Goal: Task Accomplishment & Management: Use online tool/utility

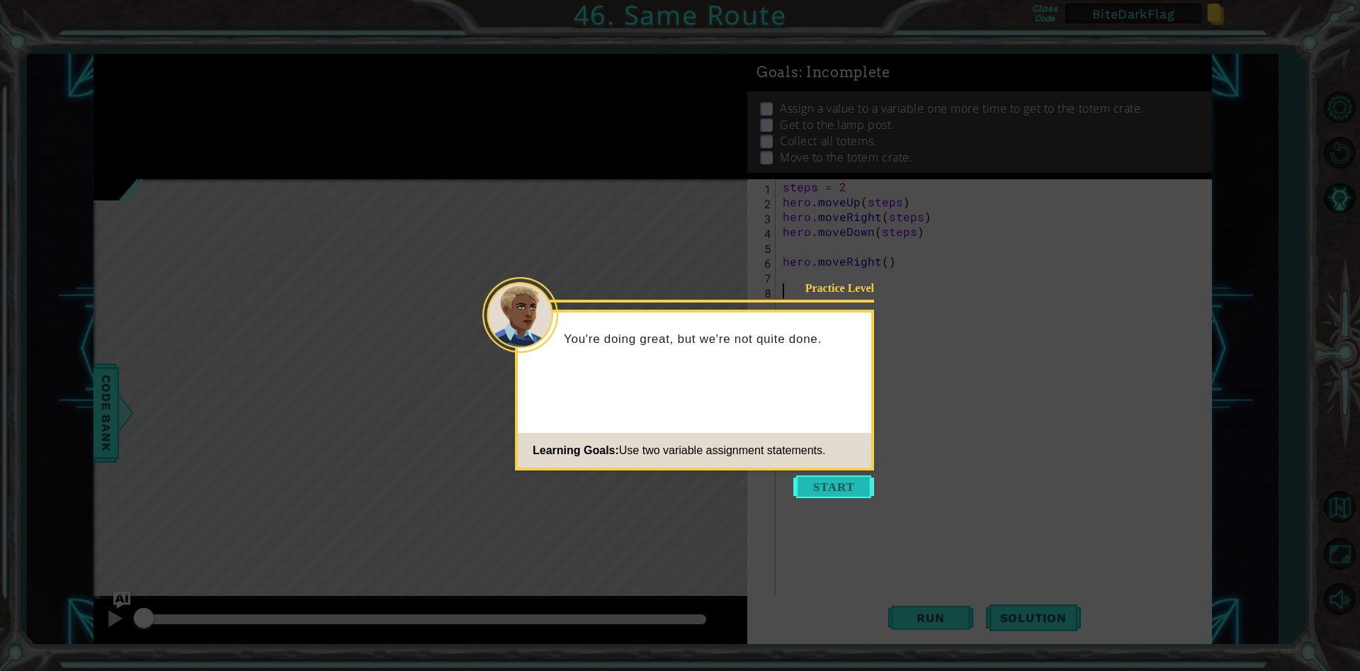
click at [847, 489] on button "Start" at bounding box center [833, 486] width 81 height 23
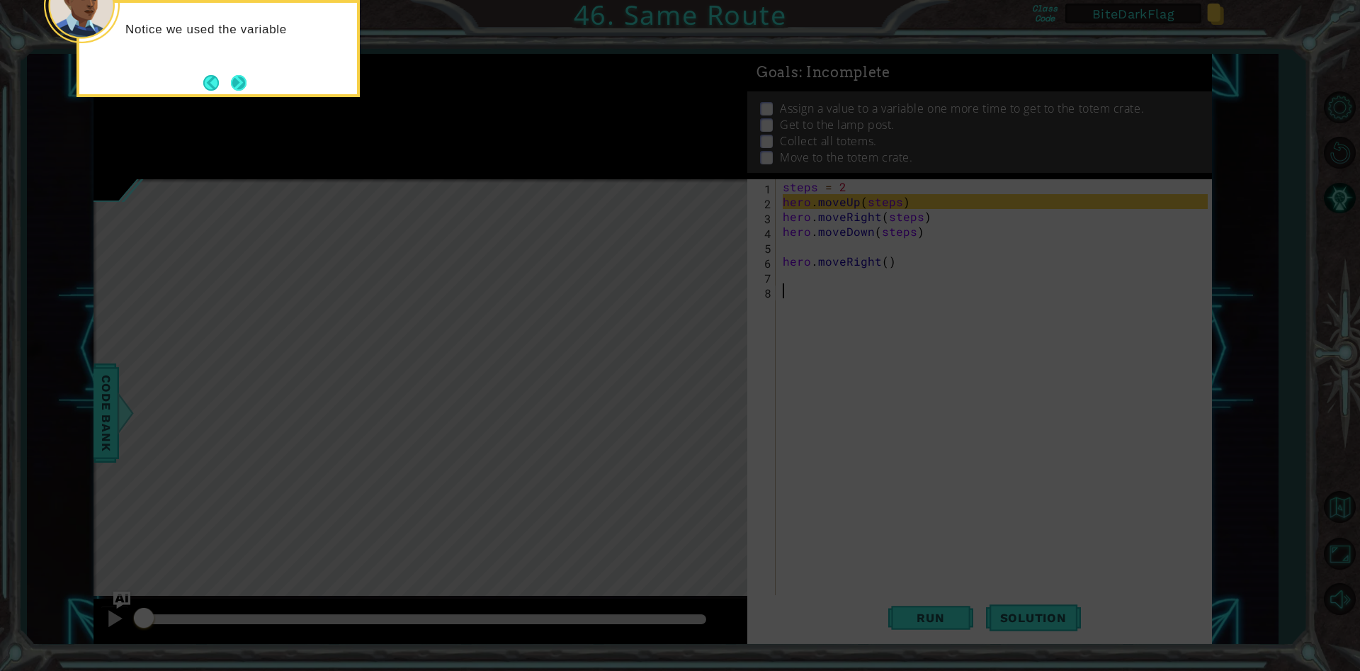
click at [246, 84] on button "Next" at bounding box center [239, 83] width 16 height 16
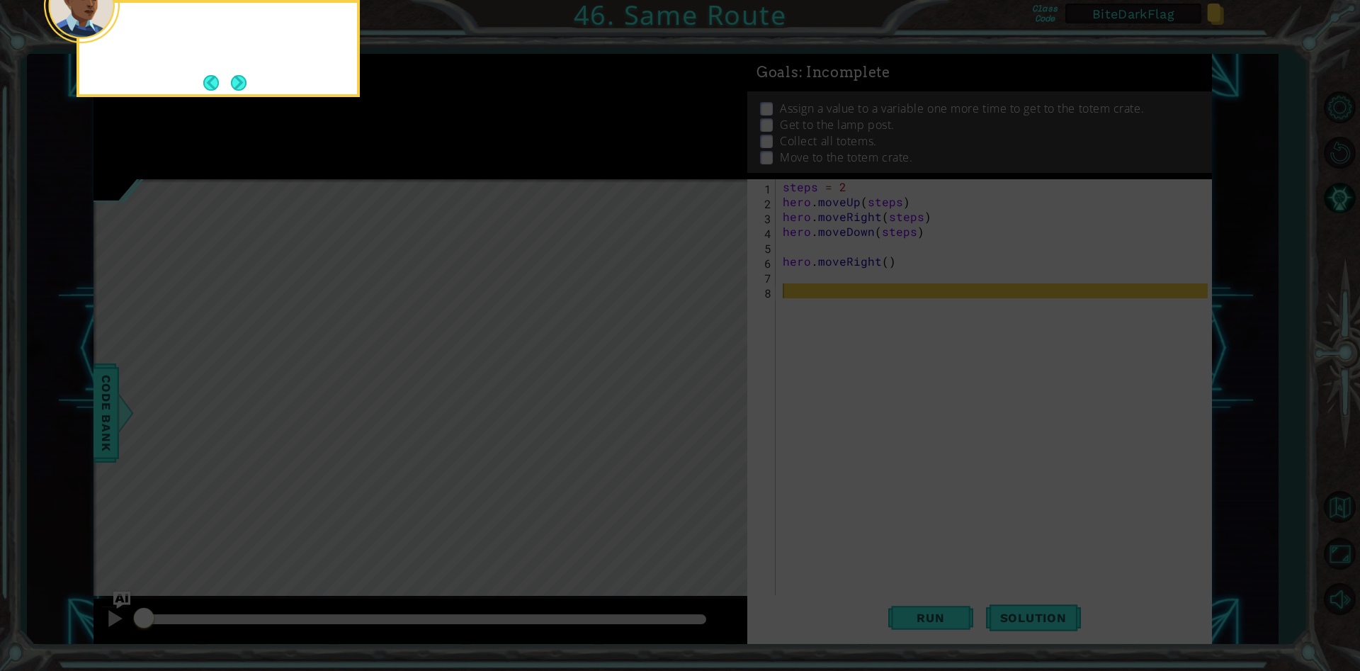
click at [248, 84] on div at bounding box center [217, 48] width 283 height 97
click at [246, 84] on button "Next" at bounding box center [239, 83] width 16 height 16
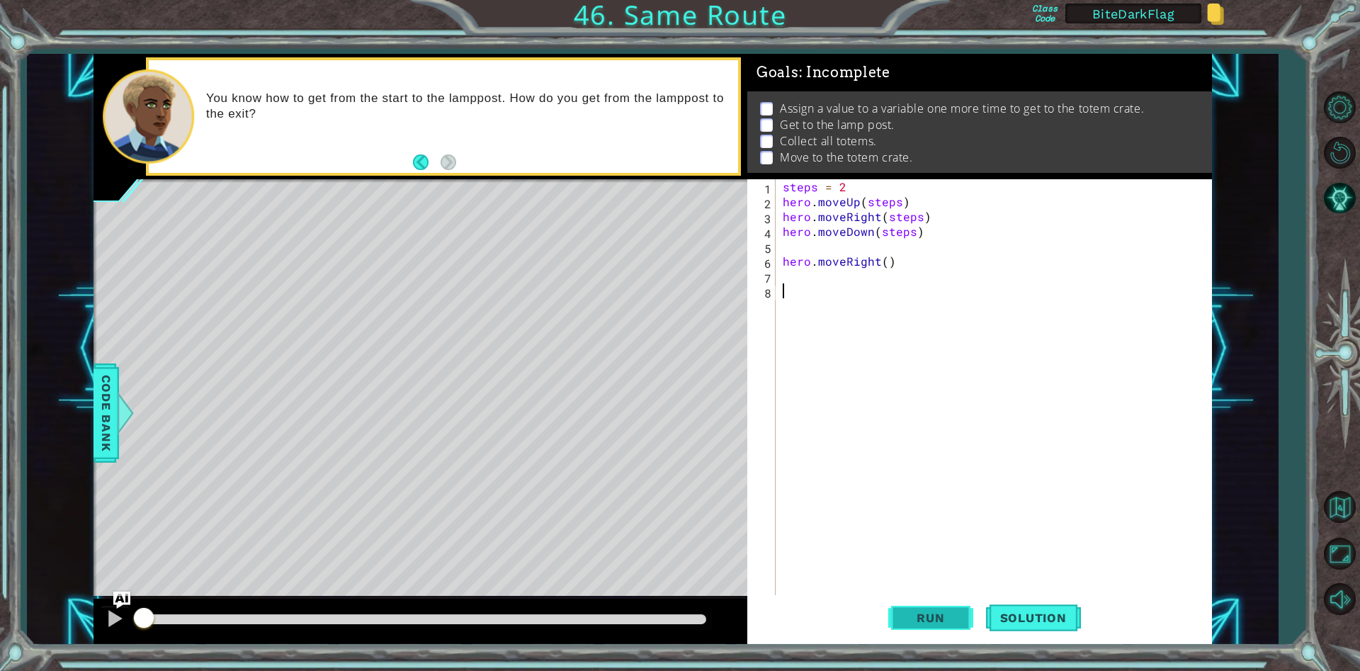
click at [936, 624] on span "Run" at bounding box center [930, 618] width 56 height 14
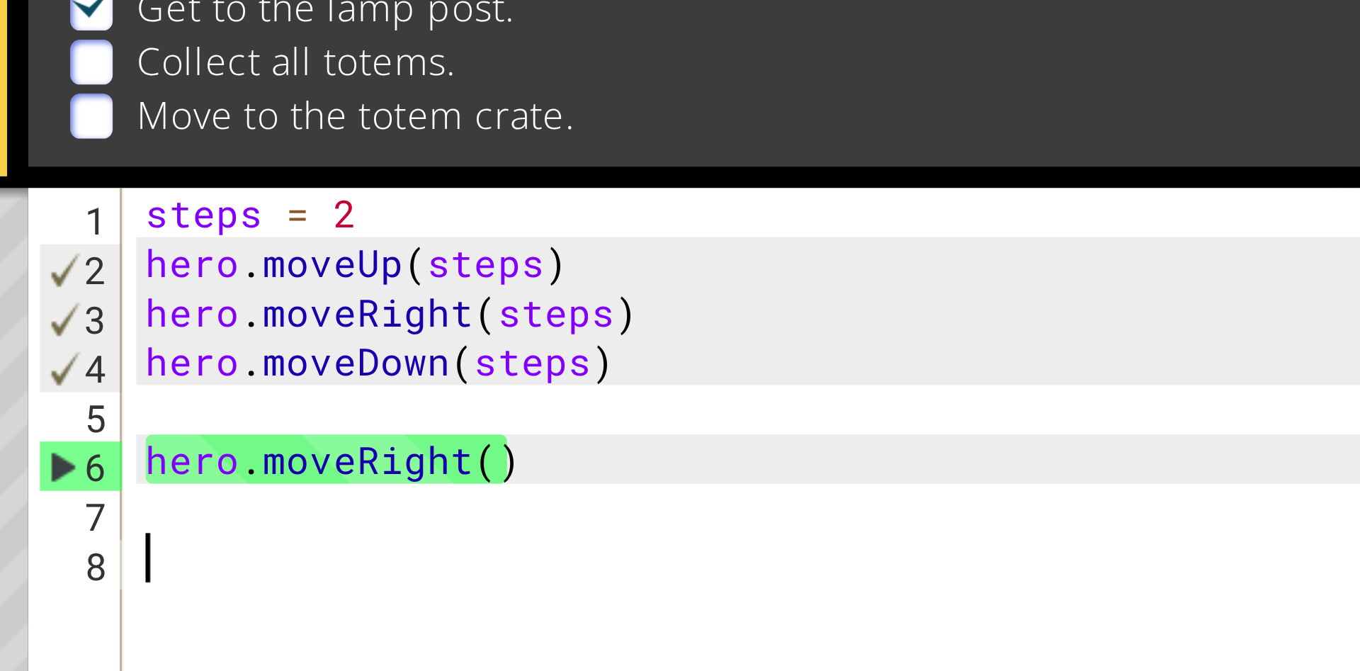
click at [811, 188] on div "steps = 2 hero . moveUp ( steps ) hero . moveRight ( steps ) hero . moveDown ( …" at bounding box center [997, 402] width 435 height 446
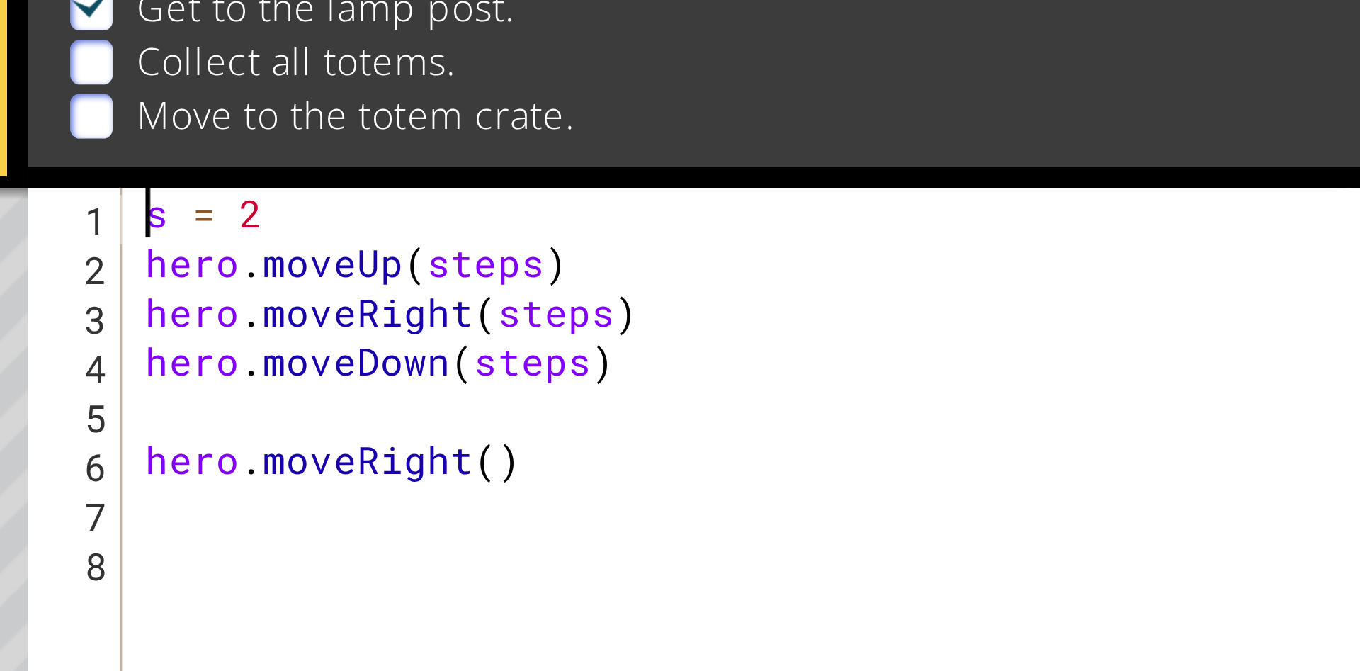
click at [892, 206] on div "s = 2 hero . moveUp ( steps ) hero . moveRight ( steps ) hero . moveDown ( step…" at bounding box center [997, 402] width 435 height 446
click at [912, 219] on div "s = 2 hero . moveUp ( s ) hero . moveRight ( steps ) hero . moveDown ( steps ) …" at bounding box center [997, 402] width 435 height 446
click at [905, 235] on div "s = 2 hero . moveUp ( s ) hero . moveRight ( s ) hero . moveDown ( steps ) hero…" at bounding box center [997, 402] width 435 height 446
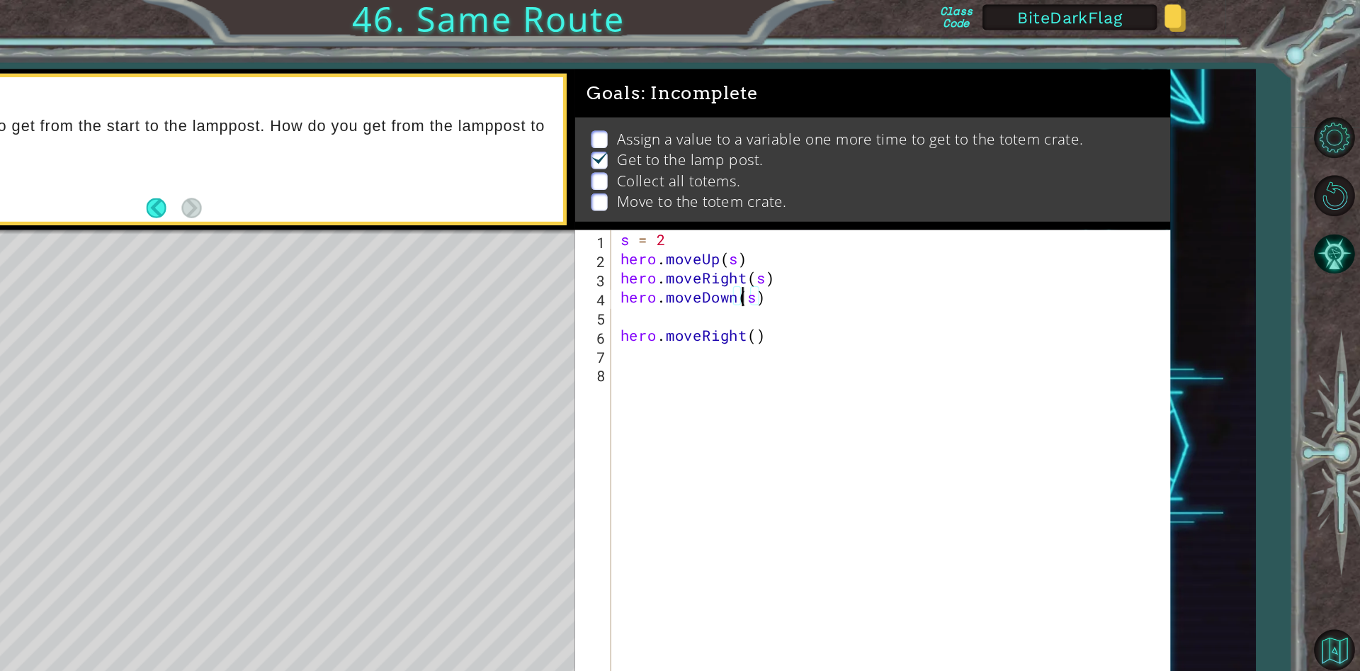
scroll to position [0, 0]
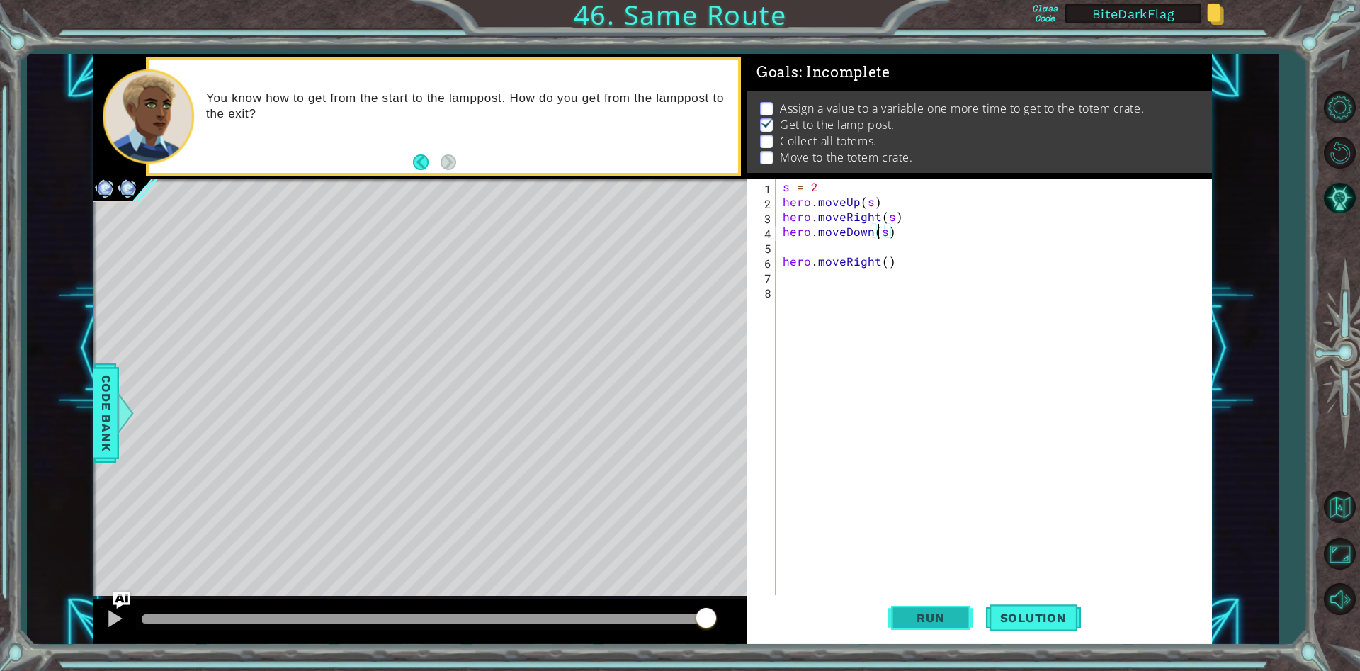
click at [929, 614] on span "Run" at bounding box center [930, 618] width 56 height 14
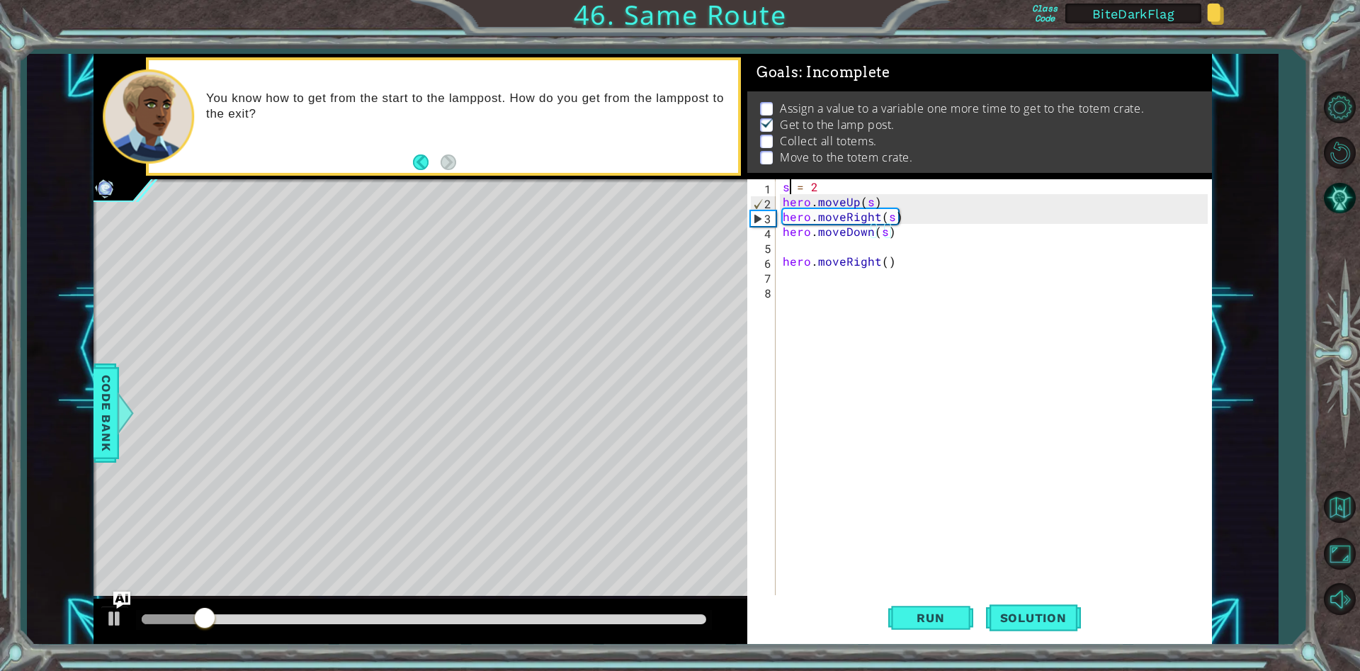
click at [792, 183] on div "s = 2 hero . moveUp ( s ) hero . moveRight ( s ) hero . moveDown ( s ) hero . m…" at bounding box center [997, 402] width 435 height 446
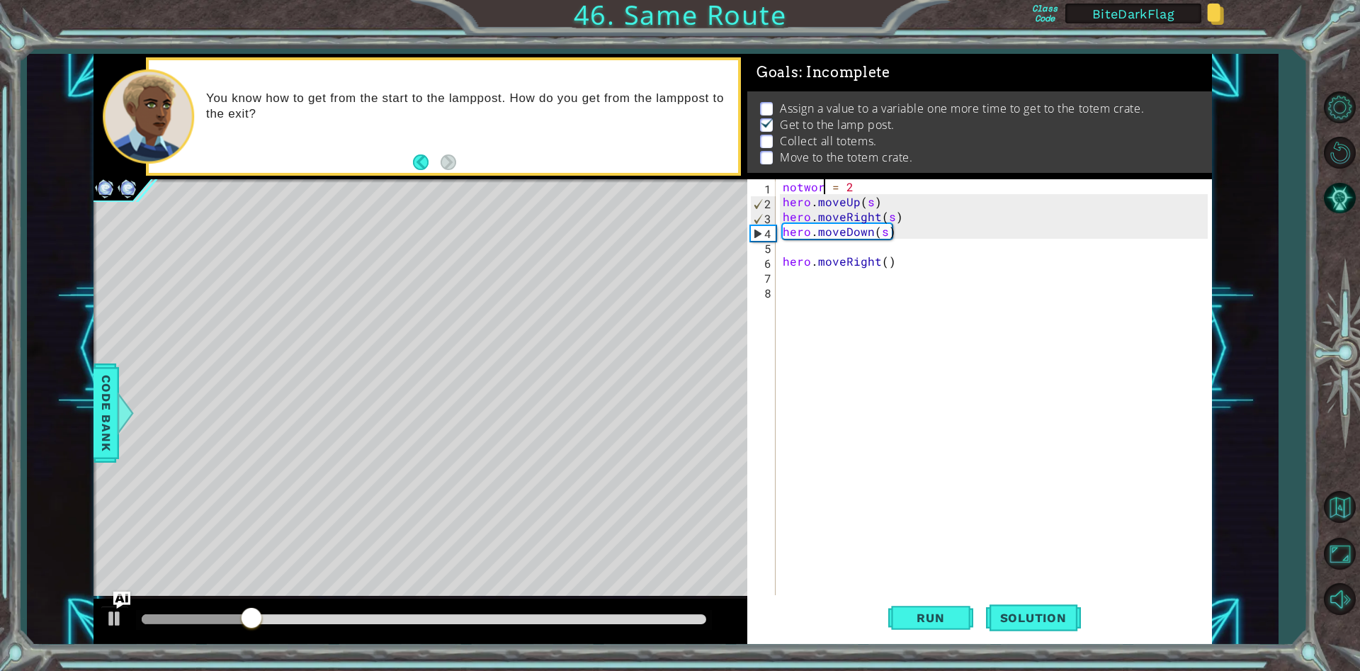
scroll to position [0, 3]
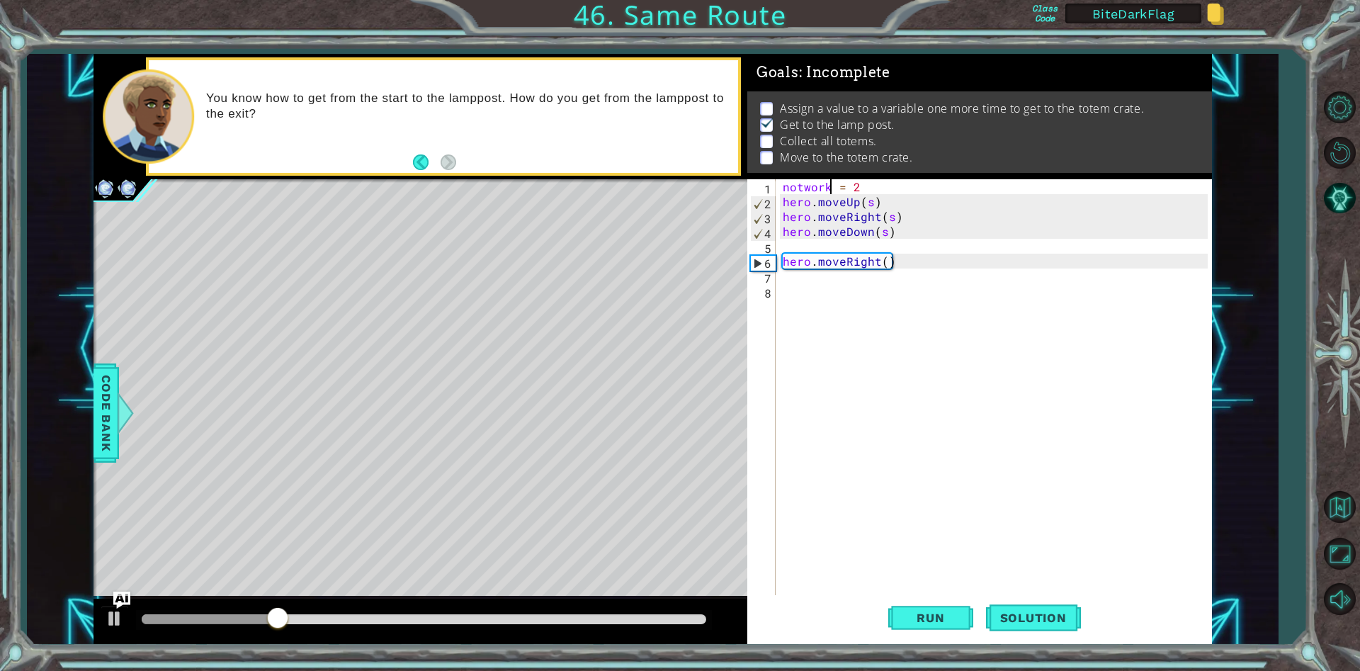
click at [871, 203] on div "notwork = 2 hero . moveUp ( s ) hero . moveRight ( s ) hero . moveDown ( s ) he…" at bounding box center [997, 402] width 435 height 446
click at [894, 217] on div "notwork = 2 hero . moveUp ( notwork ) hero . moveRight ( s ) hero . moveDown ( …" at bounding box center [997, 402] width 435 height 446
click at [885, 227] on div "notwork = 2 hero . moveUp ( notwork ) hero . moveRight ( notwork ) hero . moveD…" at bounding box center [997, 402] width 435 height 446
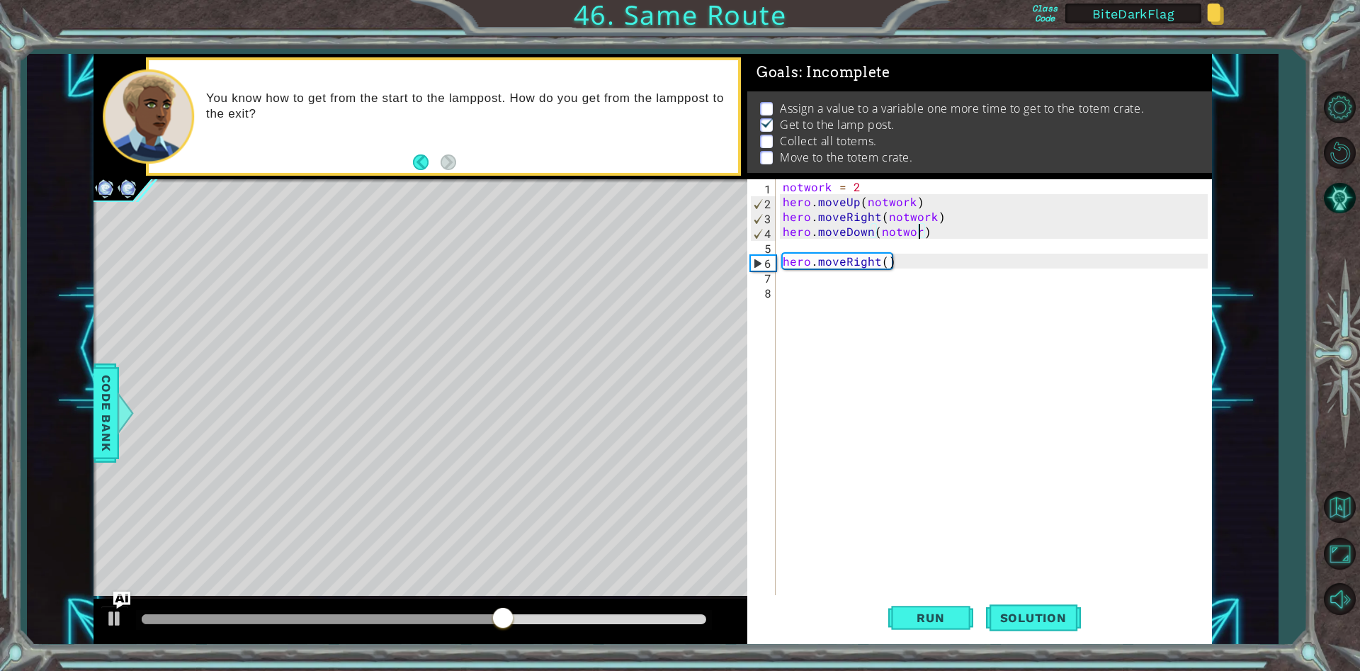
scroll to position [0, 8]
click at [907, 620] on span "Run" at bounding box center [930, 618] width 56 height 14
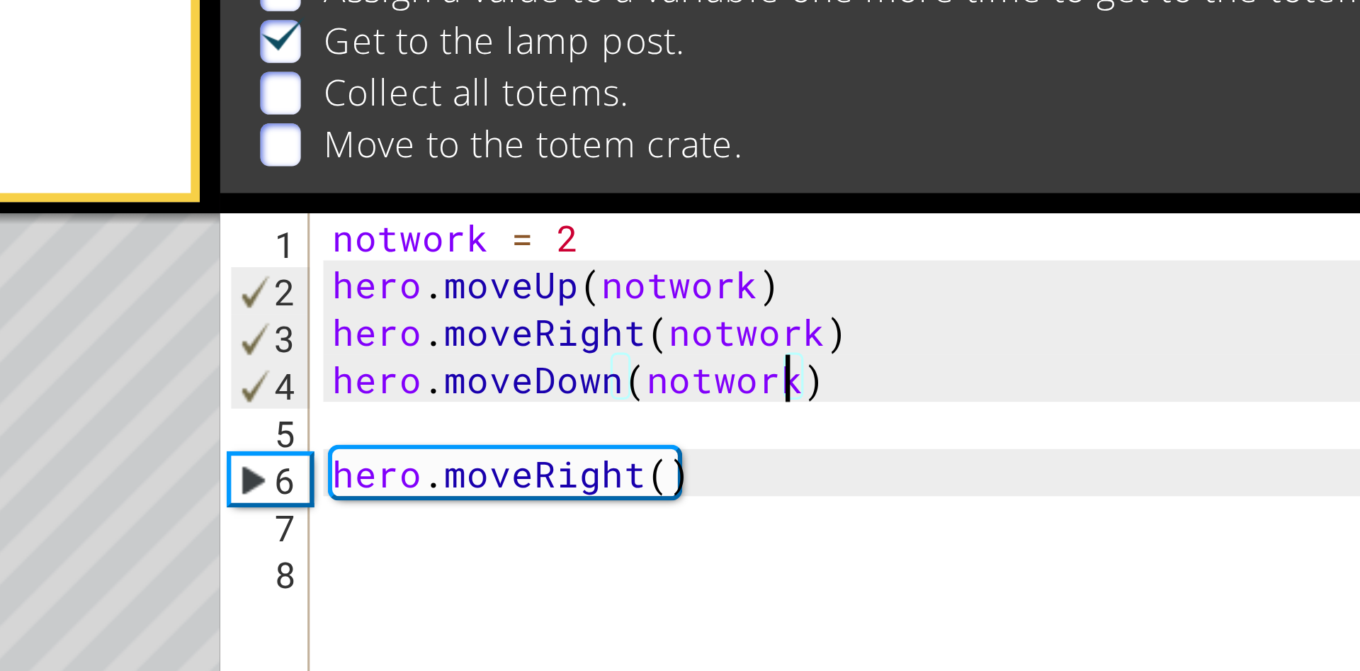
click at [858, 186] on div "notwork = 2 hero . moveUp ( notwork ) hero . moveRight ( notwork ) hero . moveD…" at bounding box center [997, 402] width 435 height 446
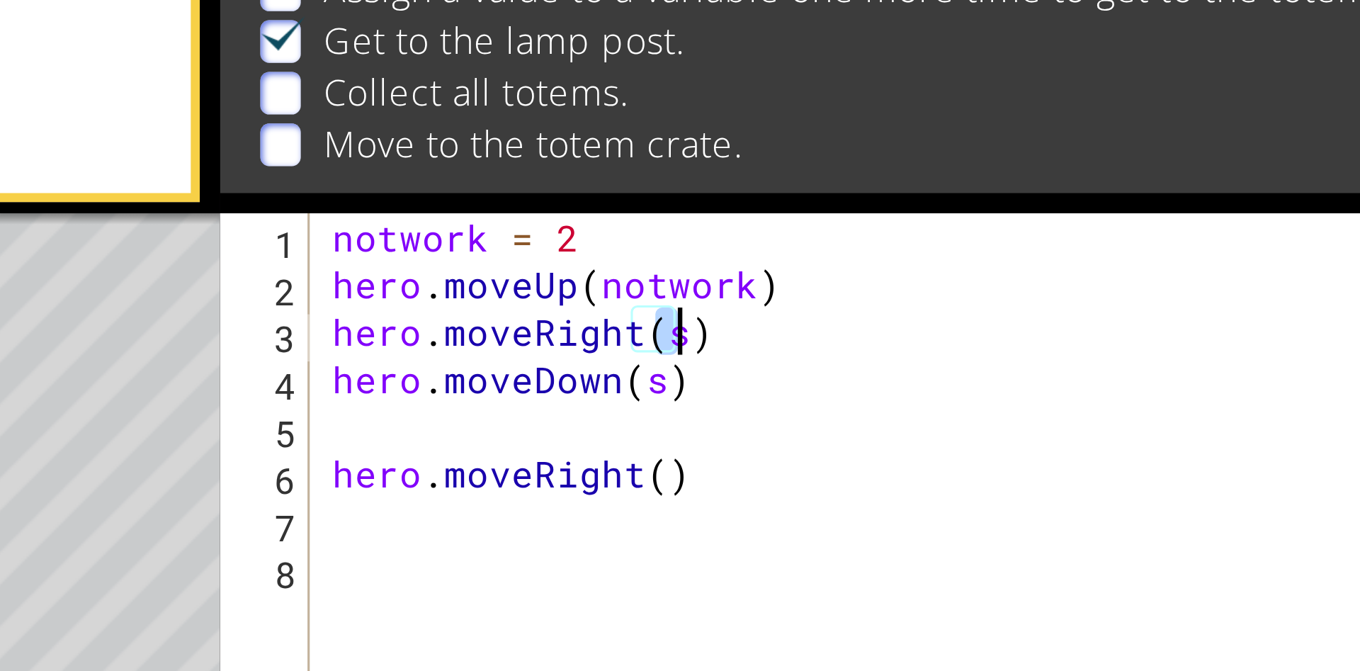
scroll to position [0, 1]
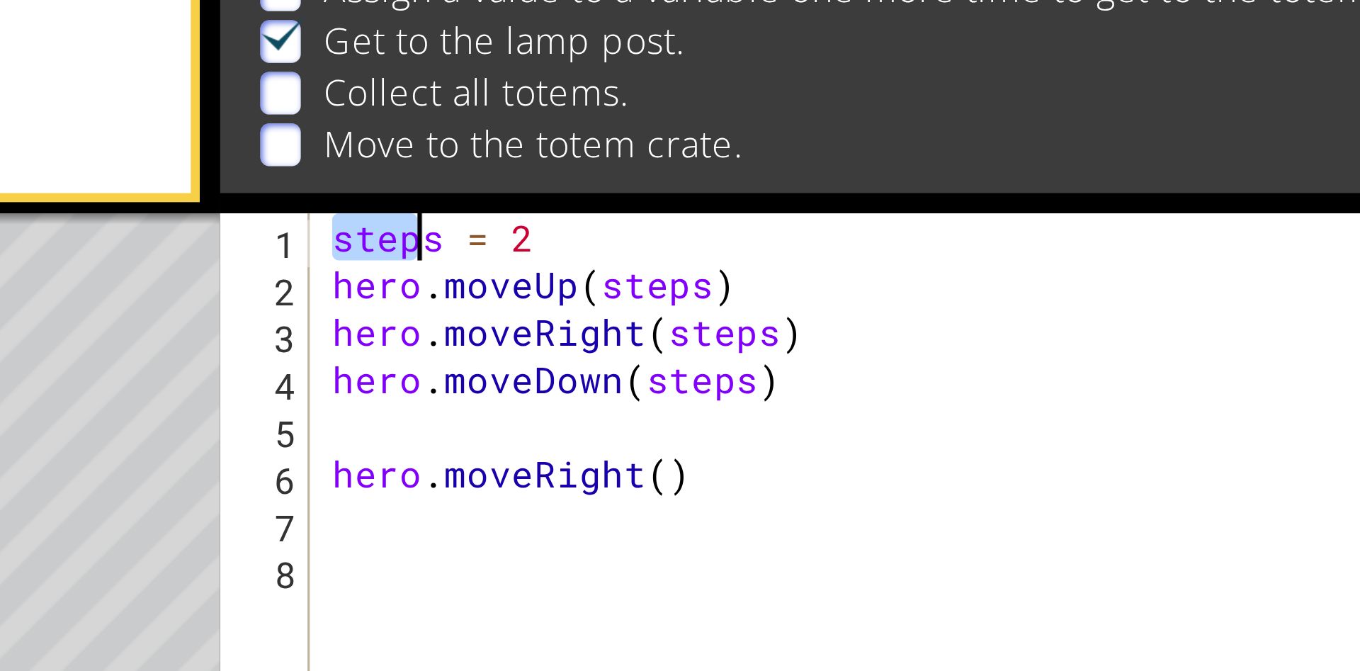
click at [846, 187] on div "steps = 2 hero . moveUp ( steps ) hero . moveRight ( steps ) hero . moveDown ( …" at bounding box center [997, 402] width 435 height 446
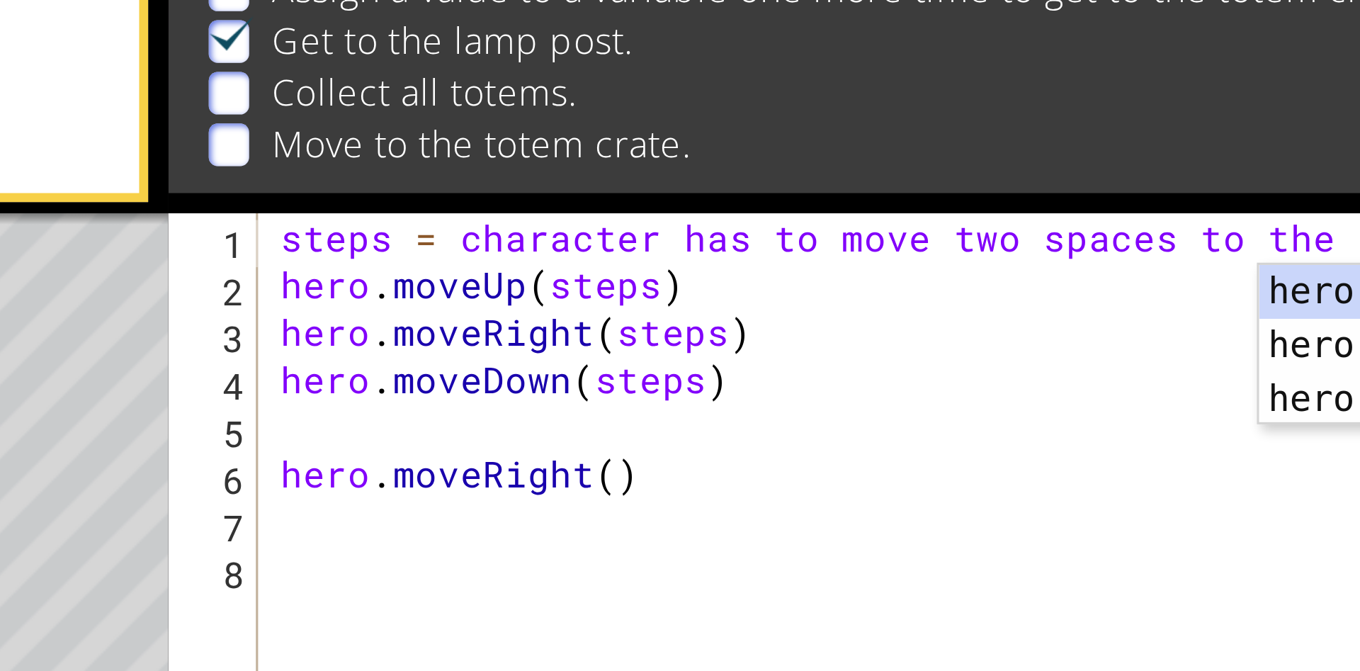
scroll to position [0, 22]
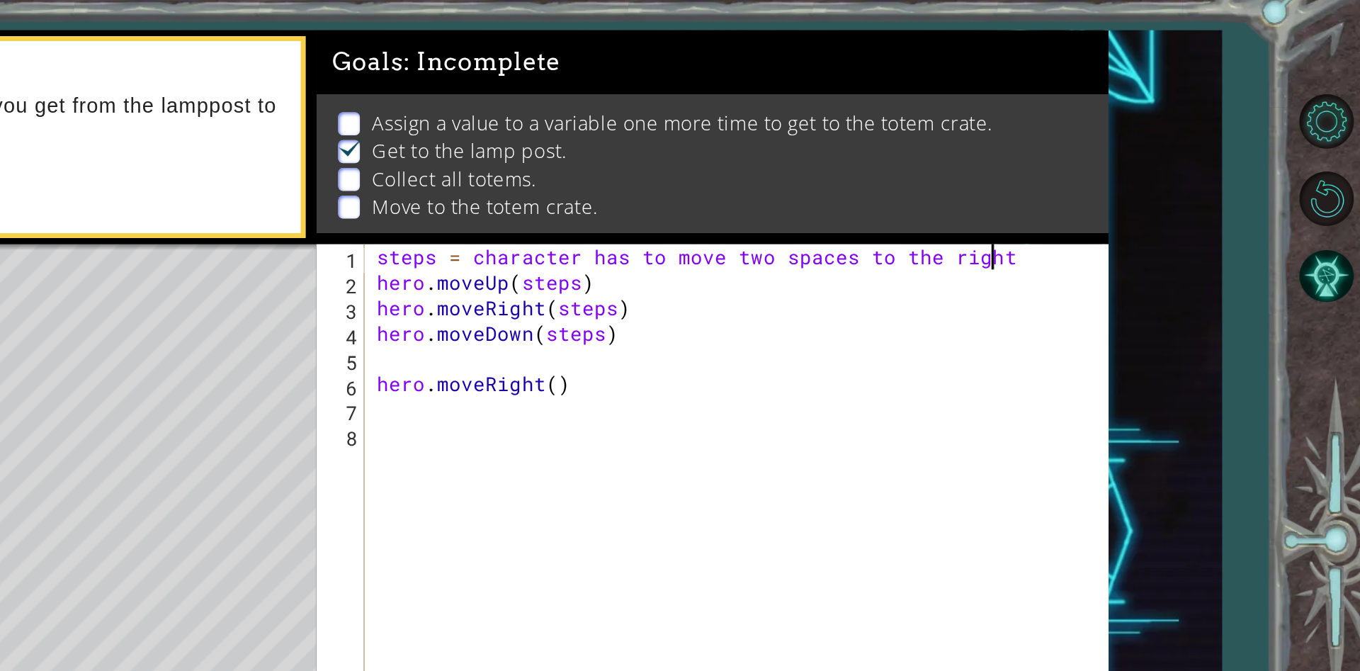
click at [897, 198] on div "steps = character has to move two spaces to the right hero . moveUp ( steps ) h…" at bounding box center [997, 402] width 435 height 446
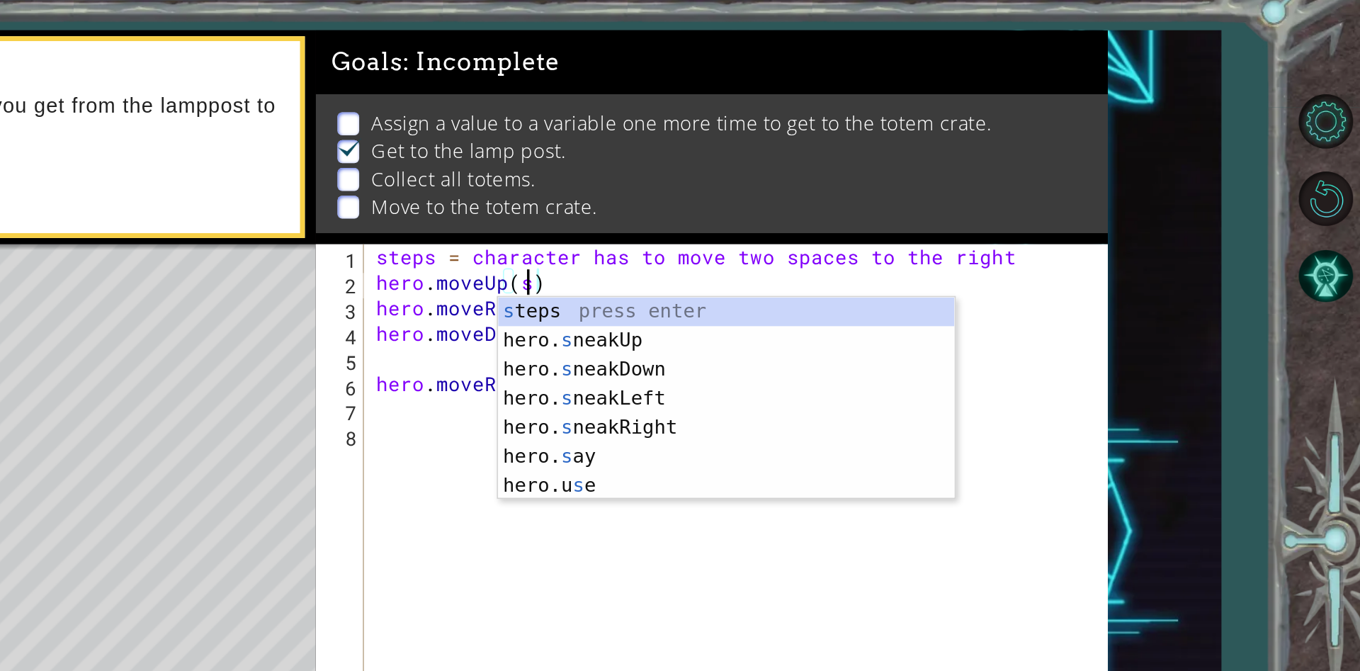
scroll to position [0, 5]
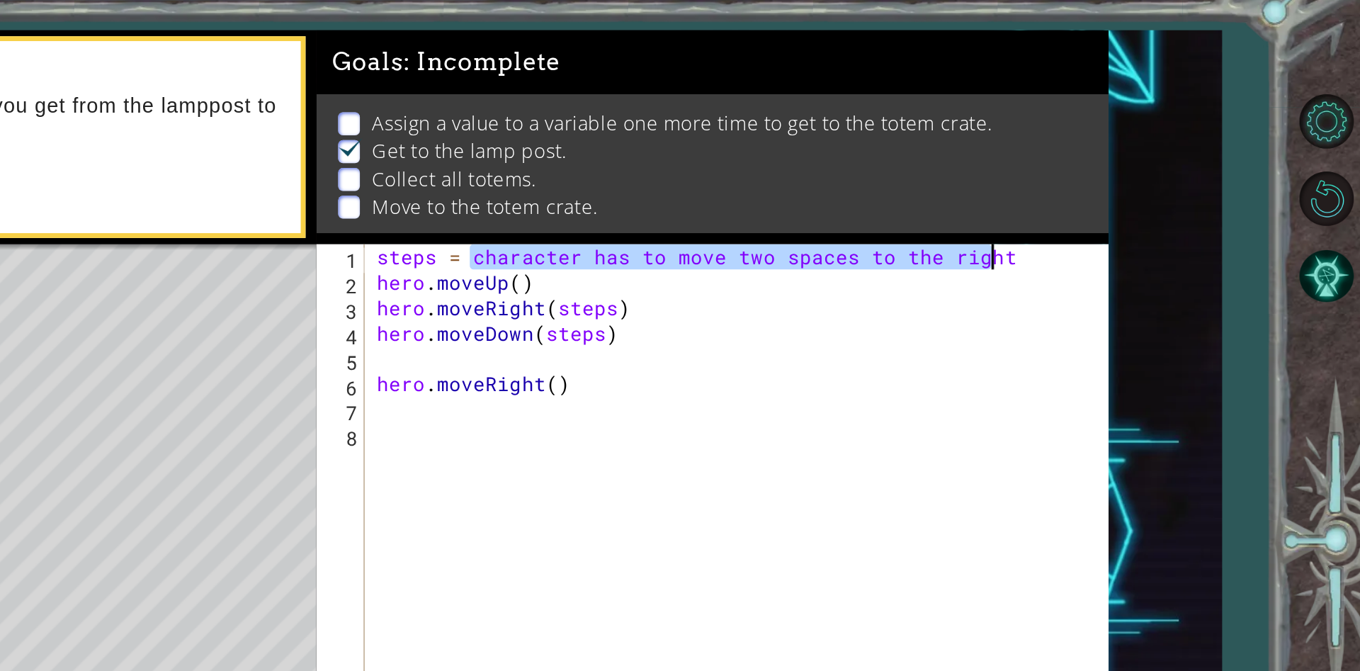
drag, startPoint x: 836, startPoint y: 188, endPoint x: 1142, endPoint y: 190, distance: 306.7
click at [1142, 190] on div "steps = character has to move two spaces to the right hero . moveUp ( ) hero . …" at bounding box center [997, 402] width 435 height 446
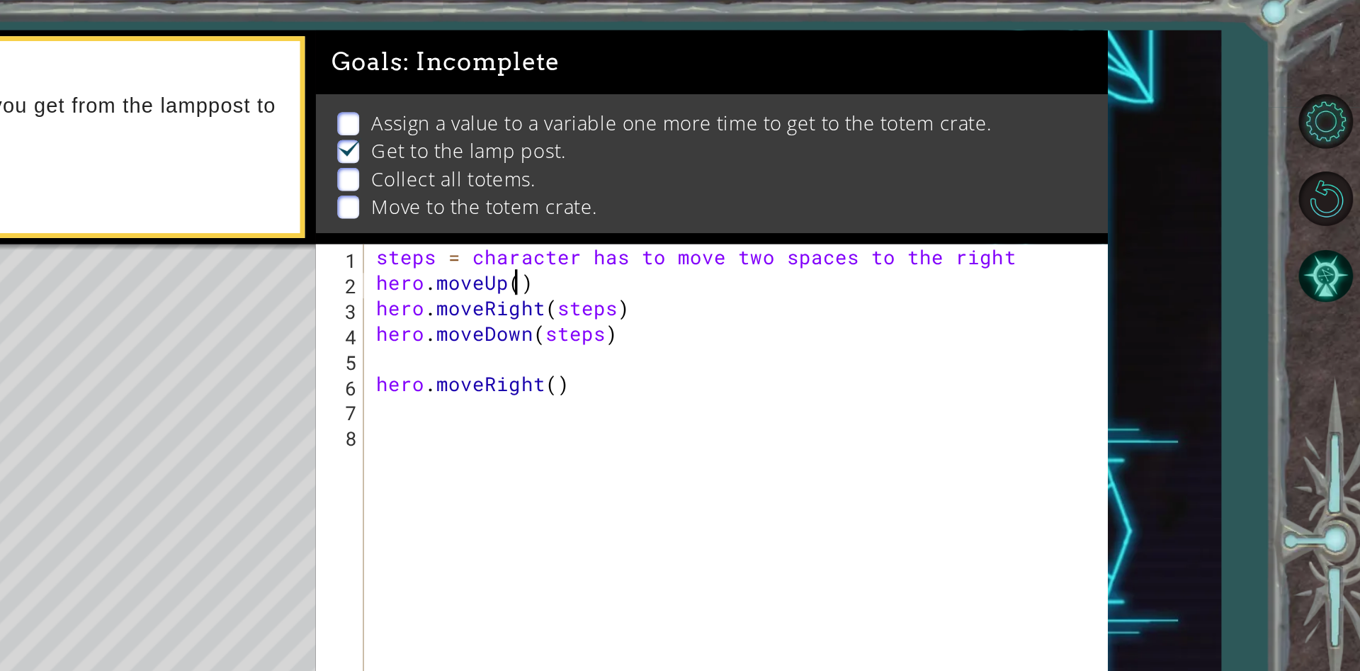
click at [864, 196] on div "steps = character has to move two spaces to the right hero . moveUp ( ) hero . …" at bounding box center [997, 402] width 435 height 446
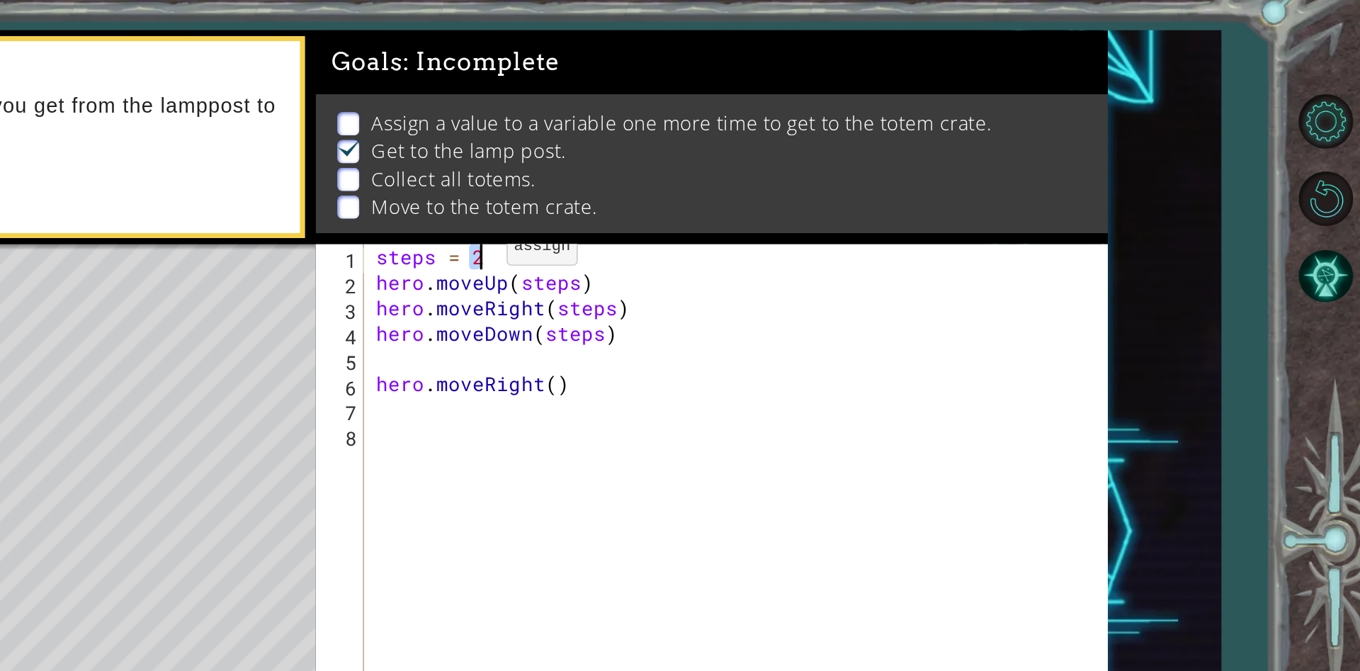
type textarea "steps = 2"
click at [838, 184] on div "steps = 2 hero . moveUp ( steps ) hero . moveRight ( steps ) hero . moveDown ( …" at bounding box center [994, 387] width 428 height 416
click at [843, 184] on div "steps = 2 hero . moveUp ( steps ) hero . moveRight ( steps ) hero . moveDown ( …" at bounding box center [997, 402] width 435 height 446
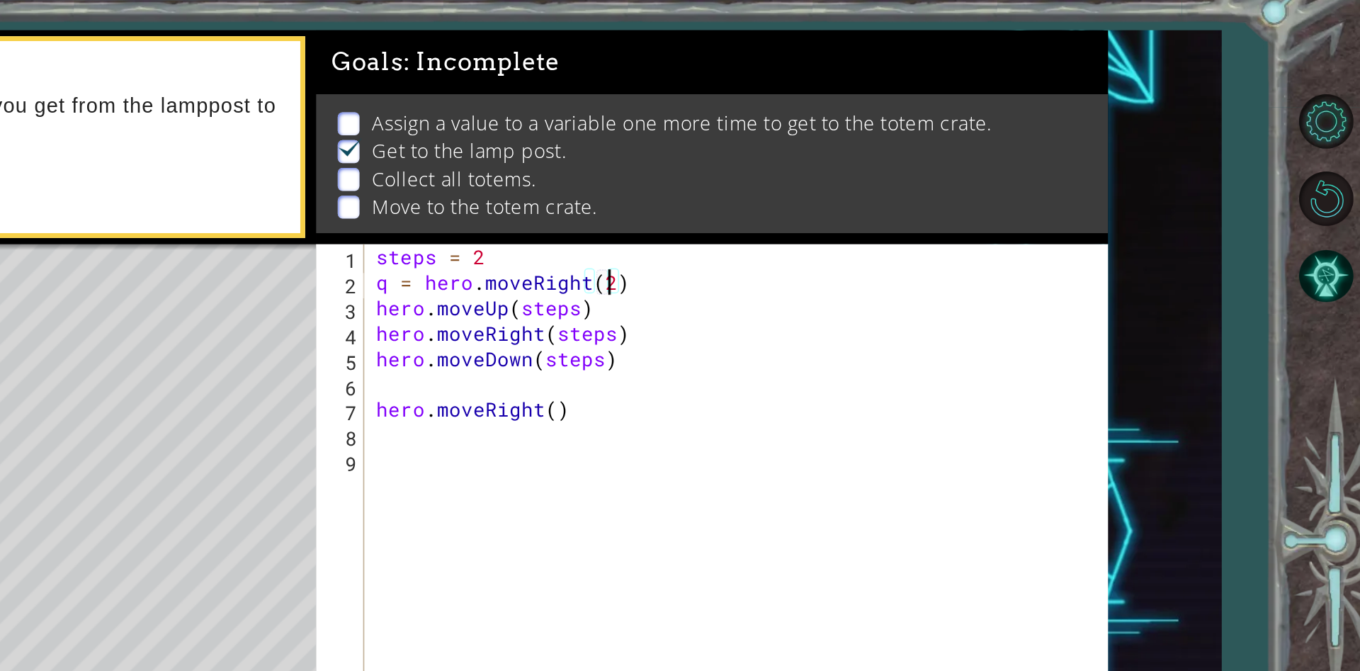
scroll to position [0, 8]
click at [899, 216] on div "steps = 2 q = hero . moveRight ( 2 ) hero . moveUp ( steps ) hero . moveRight (…" at bounding box center [997, 402] width 435 height 446
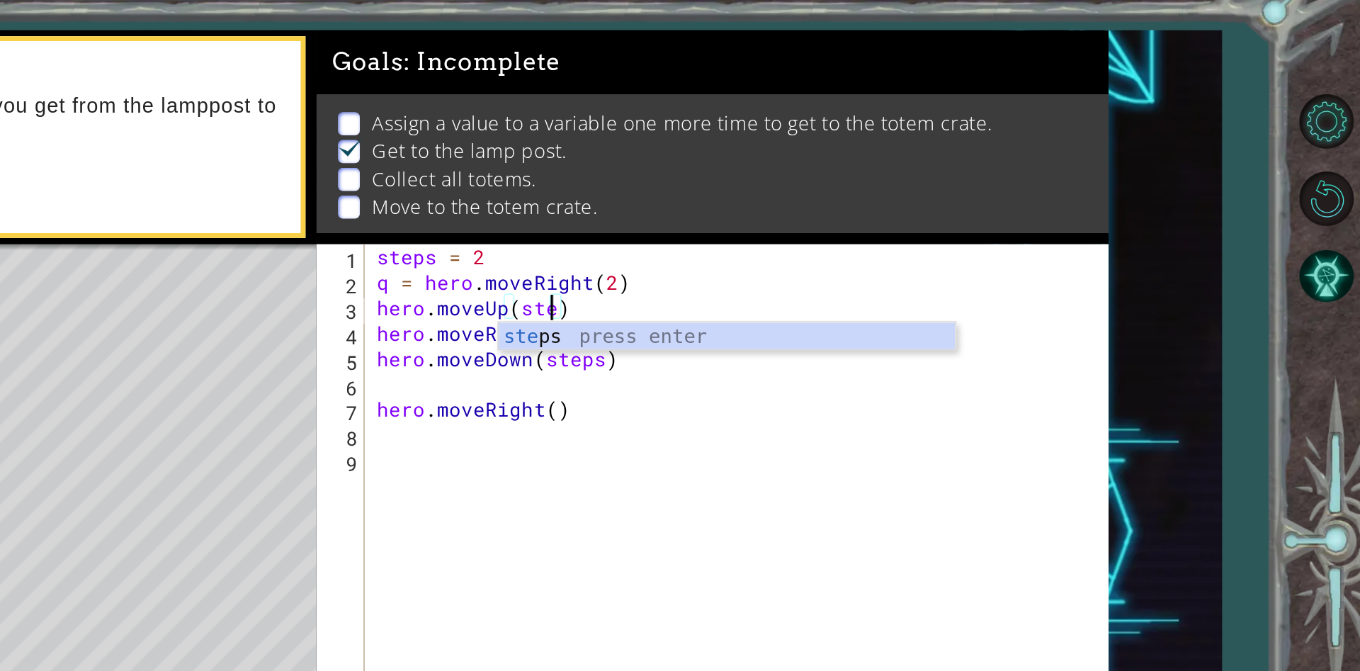
click at [902, 217] on div "steps = 2 q = hero . moveRight ( 2 ) hero . moveUp ( ste ) hero . moveRight ( s…" at bounding box center [997, 402] width 435 height 446
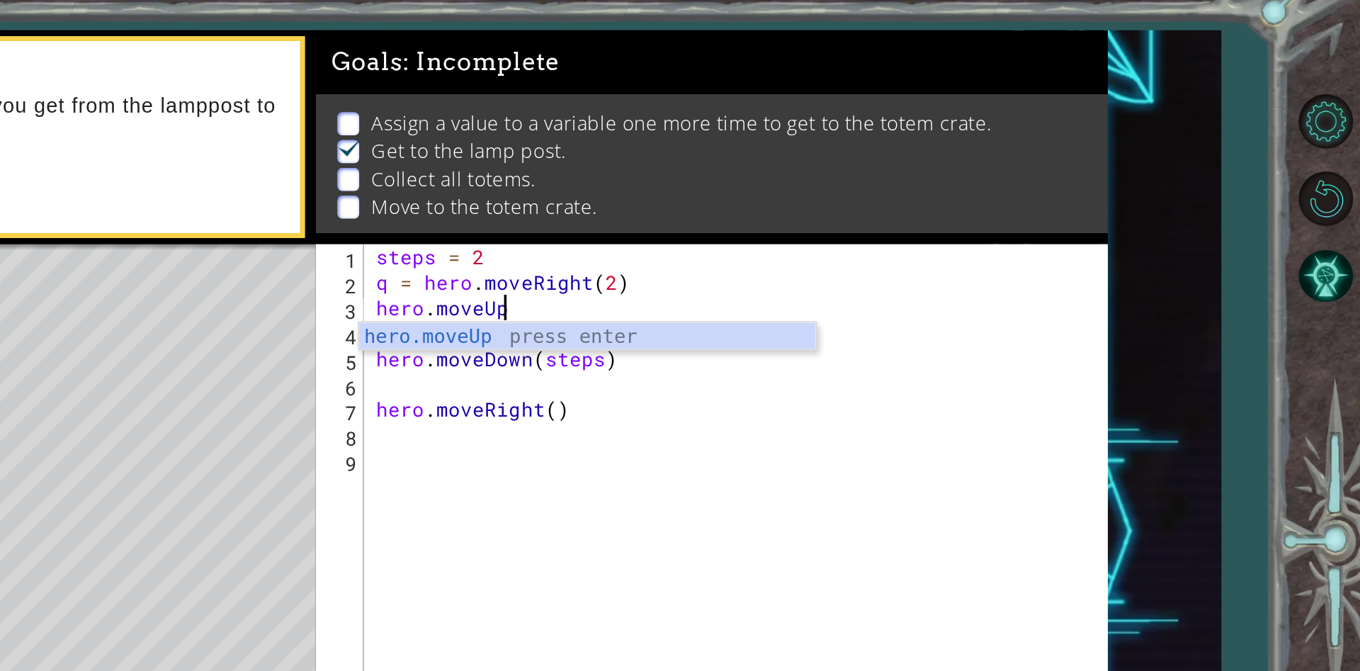
scroll to position [0, 1]
type textarea "her"
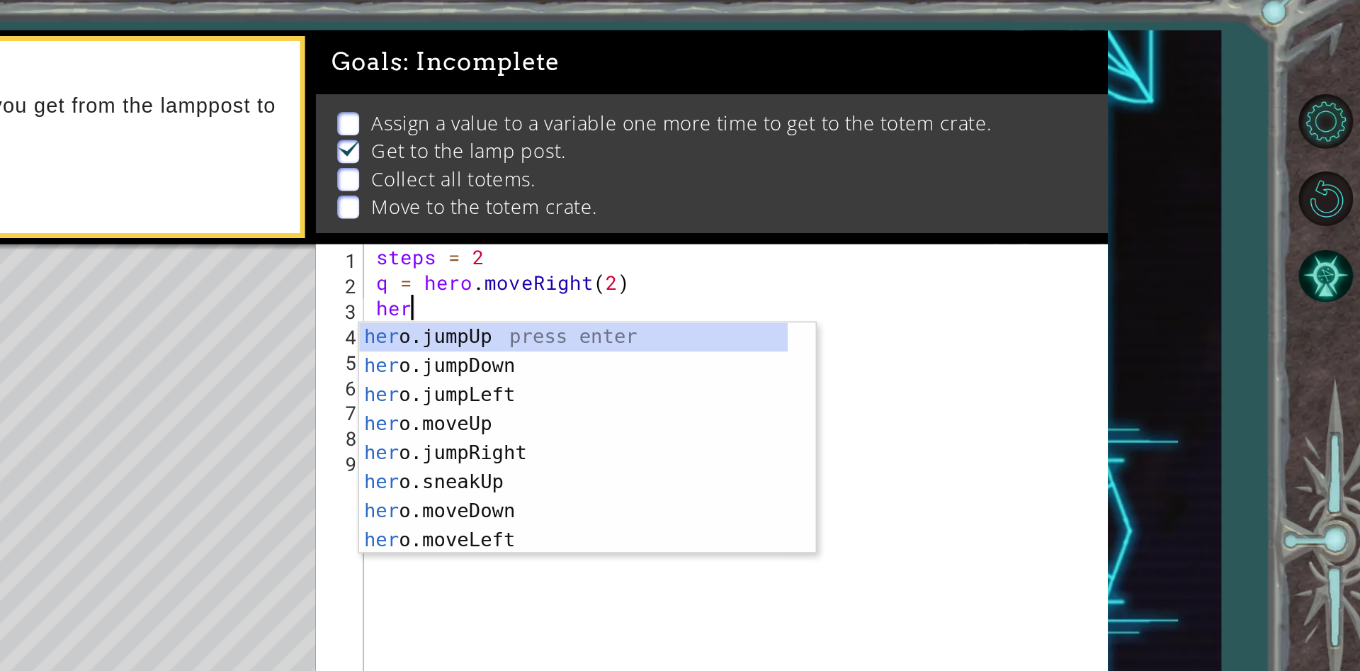
click at [1120, 300] on div "steps = 2 q = hero . moveRight ( 2 ) her hero . moveRight ( steps ) hero . move…" at bounding box center [997, 402] width 435 height 446
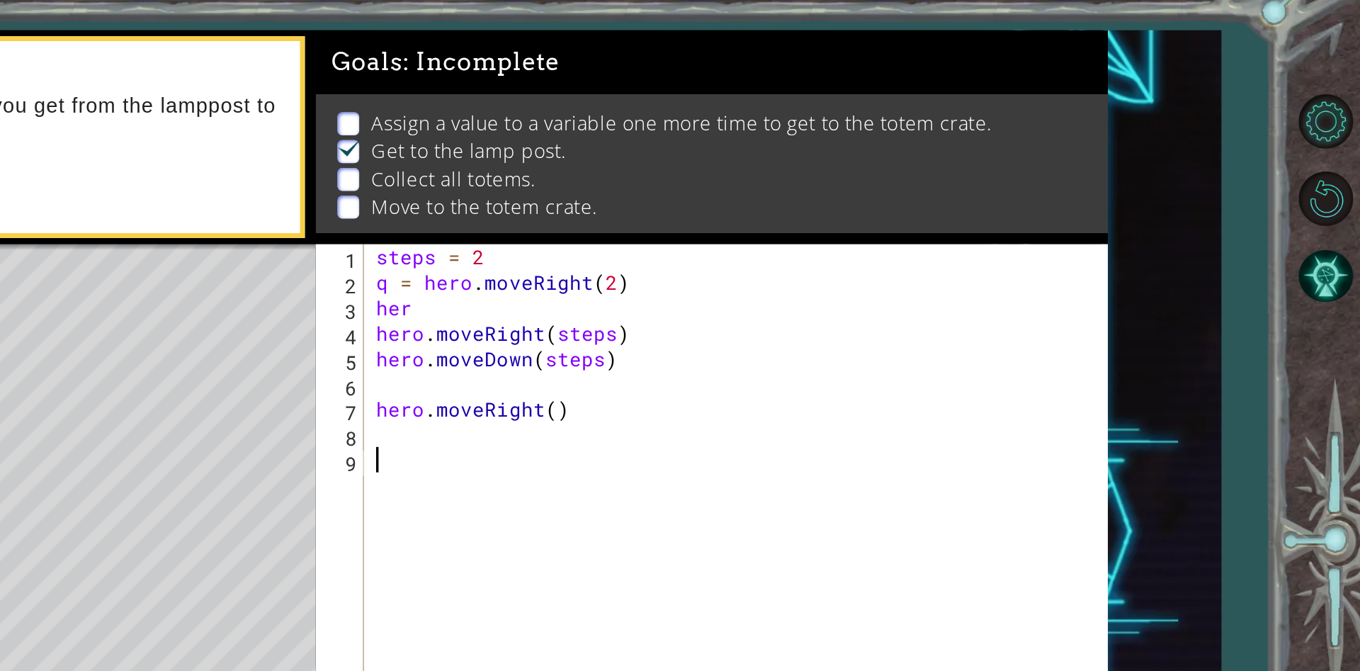
scroll to position [0, 0]
drag, startPoint x: 904, startPoint y: 272, endPoint x: 890, endPoint y: 271, distance: 13.5
click at [890, 271] on div "steps = 2 q = hero . moveRight ( 2 ) her hero . moveRight ( steps ) hero . move…" at bounding box center [997, 402] width 435 height 446
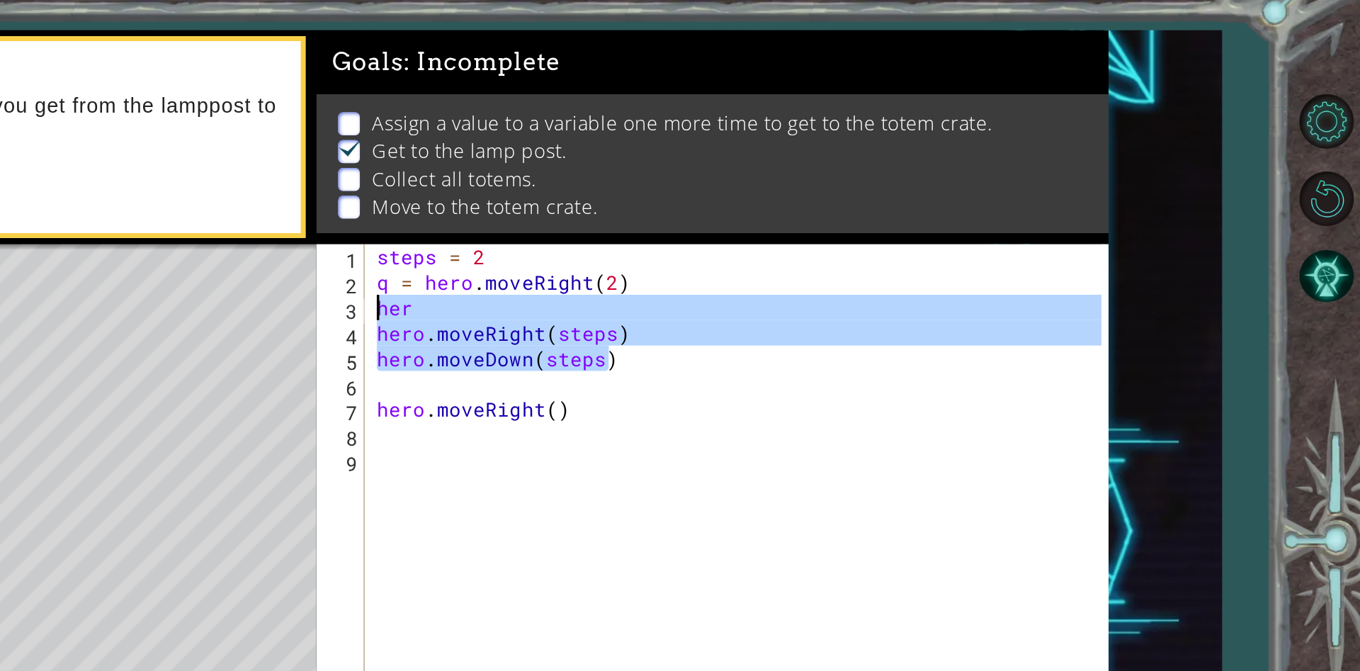
drag, startPoint x: 933, startPoint y: 243, endPoint x: 761, endPoint y: 221, distance: 173.5
click at [761, 221] on div "hero.moveRight() 1 2 3 4 5 6 7 8 9 steps = 2 q = hero . moveRight ( 2 ) her her…" at bounding box center [977, 387] width 460 height 416
type textarea "her hero.moveRight(steps)"
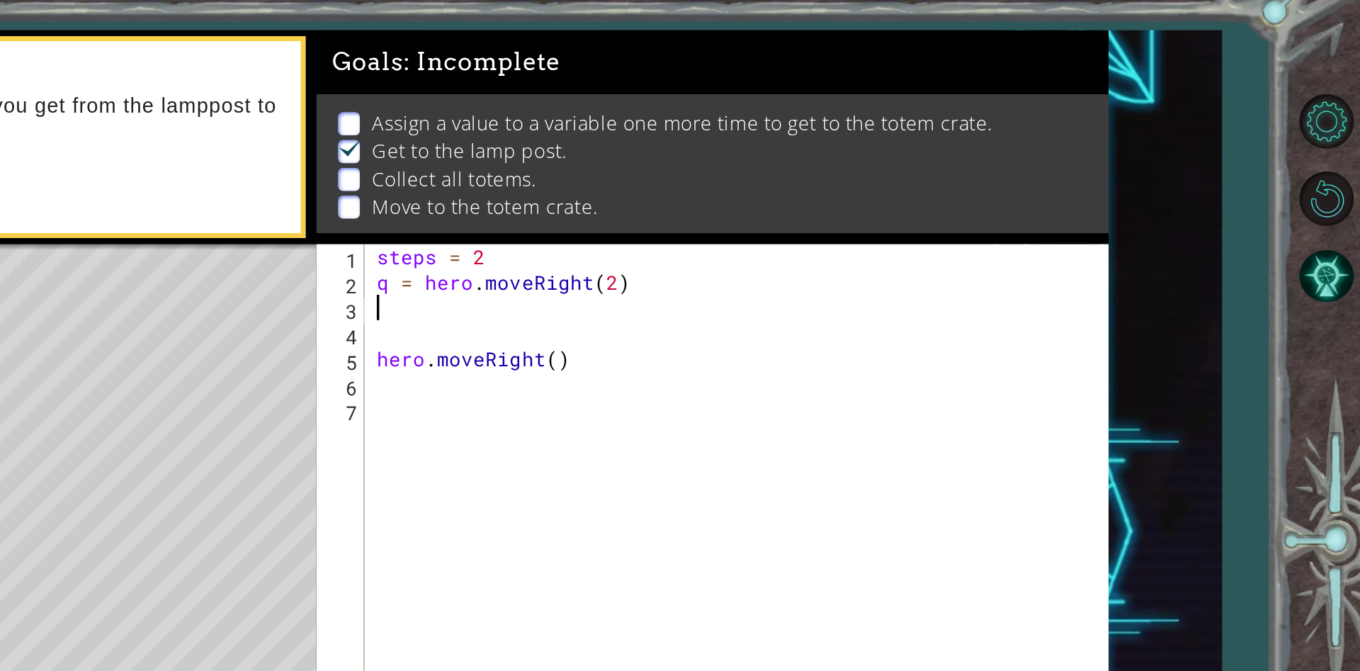
type textarea "()"
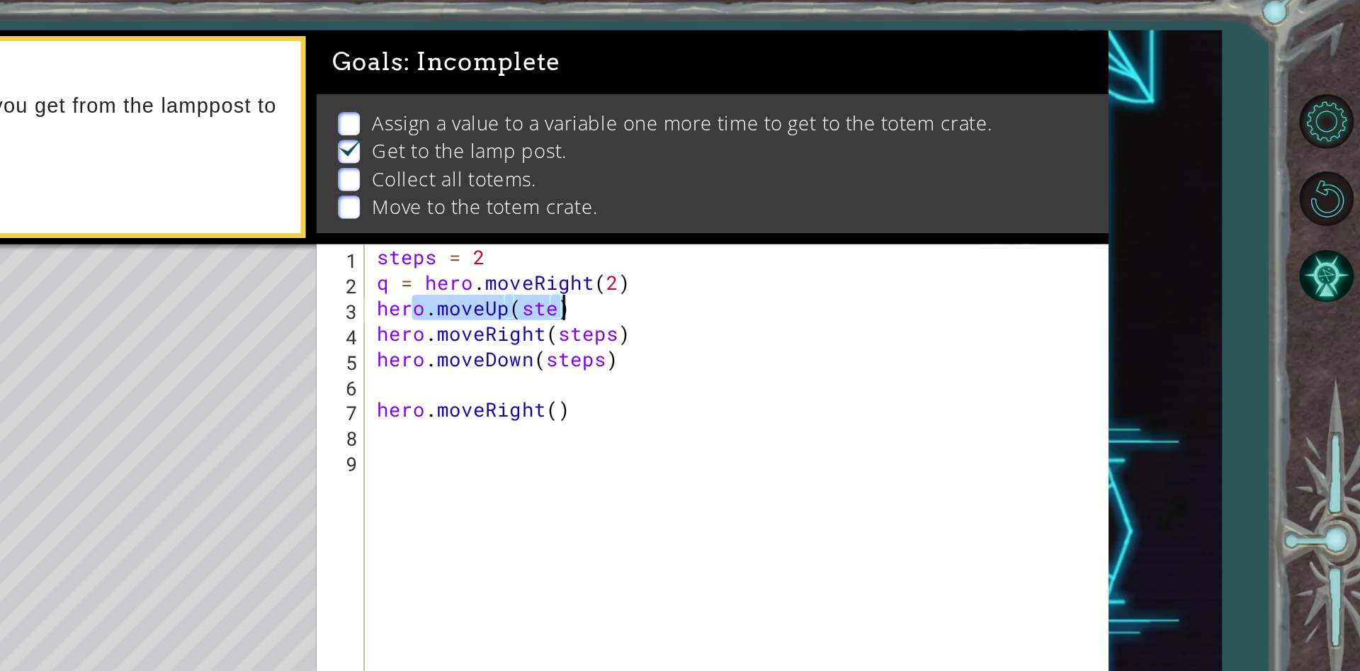
click at [948, 228] on div "steps = 2 q = hero . moveRight ( 2 ) hero . moveUp ( ste ) hero . moveRight ( s…" at bounding box center [997, 402] width 435 height 446
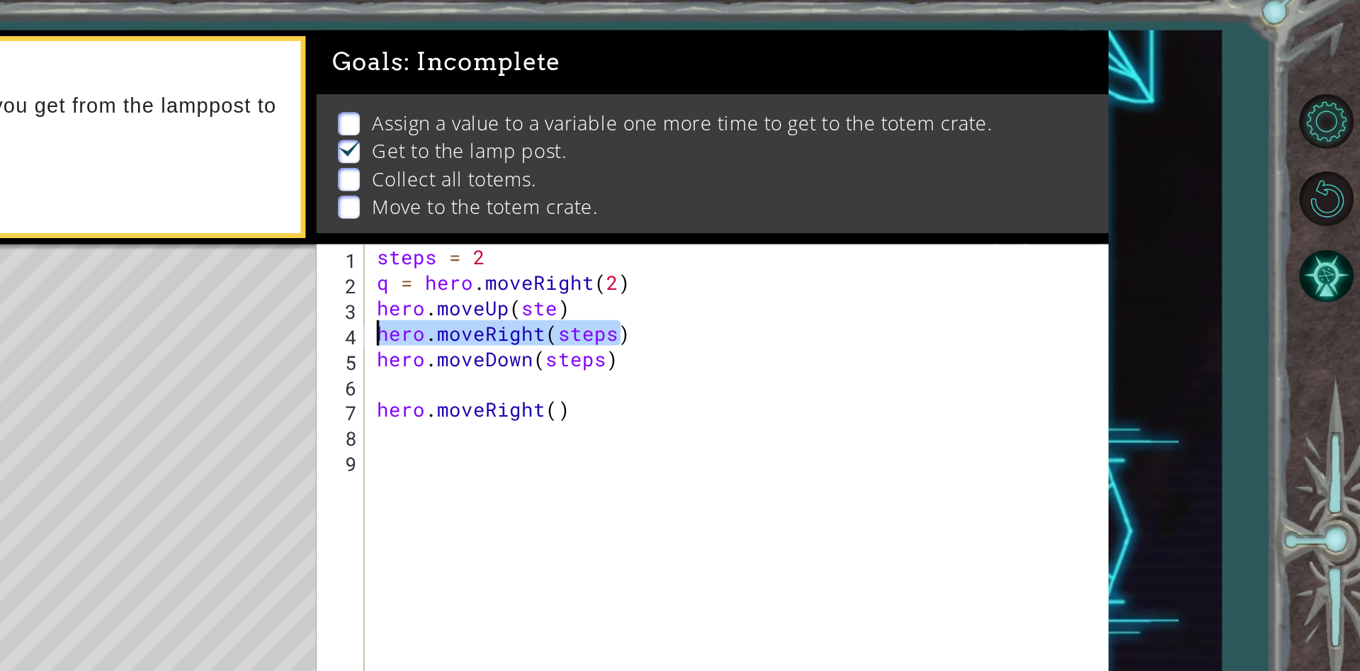
drag, startPoint x: 925, startPoint y: 234, endPoint x: 776, endPoint y: 239, distance: 149.5
click at [776, 239] on div "hero.moveRight(steps) 1 2 3 4 5 6 7 8 9 steps = 2 q = hero . moveRight ( 2 ) he…" at bounding box center [977, 387] width 460 height 416
click at [879, 220] on div "steps = 2 q = hero . moveRight ( 2 ) hero . moveUp ( ste ) ( q ) hero . moveDow…" at bounding box center [997, 402] width 435 height 446
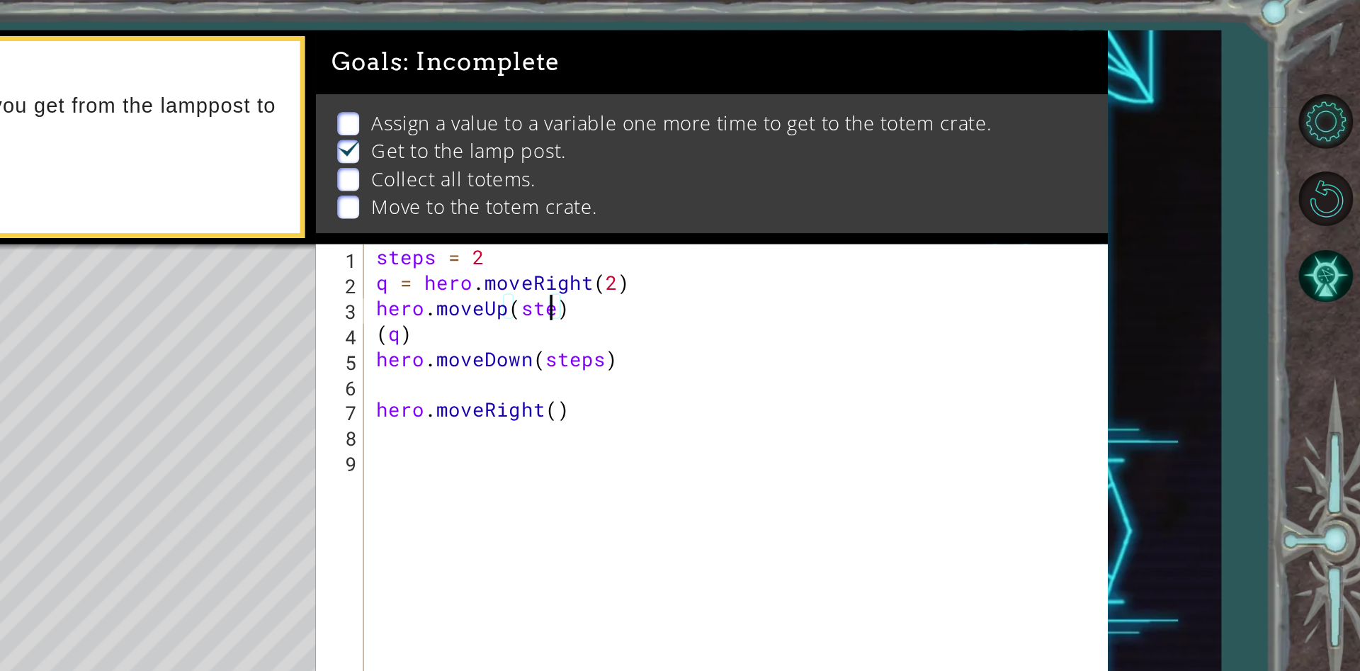
type textarea "hero.moveUp(steps)"
click at [927, 319] on div "steps = 2 q = hero . moveRight ( 2 ) hero . moveUp ( steps ) ( q ) hero . moveD…" at bounding box center [997, 402] width 435 height 446
click at [929, 204] on div "steps = 2 q = hero . moveRight ( 2 ) hero . moveUp ( steps ) ( q ) hero . moveD…" at bounding box center [997, 402] width 435 height 446
type textarea "q = hero.moveRight(2)"
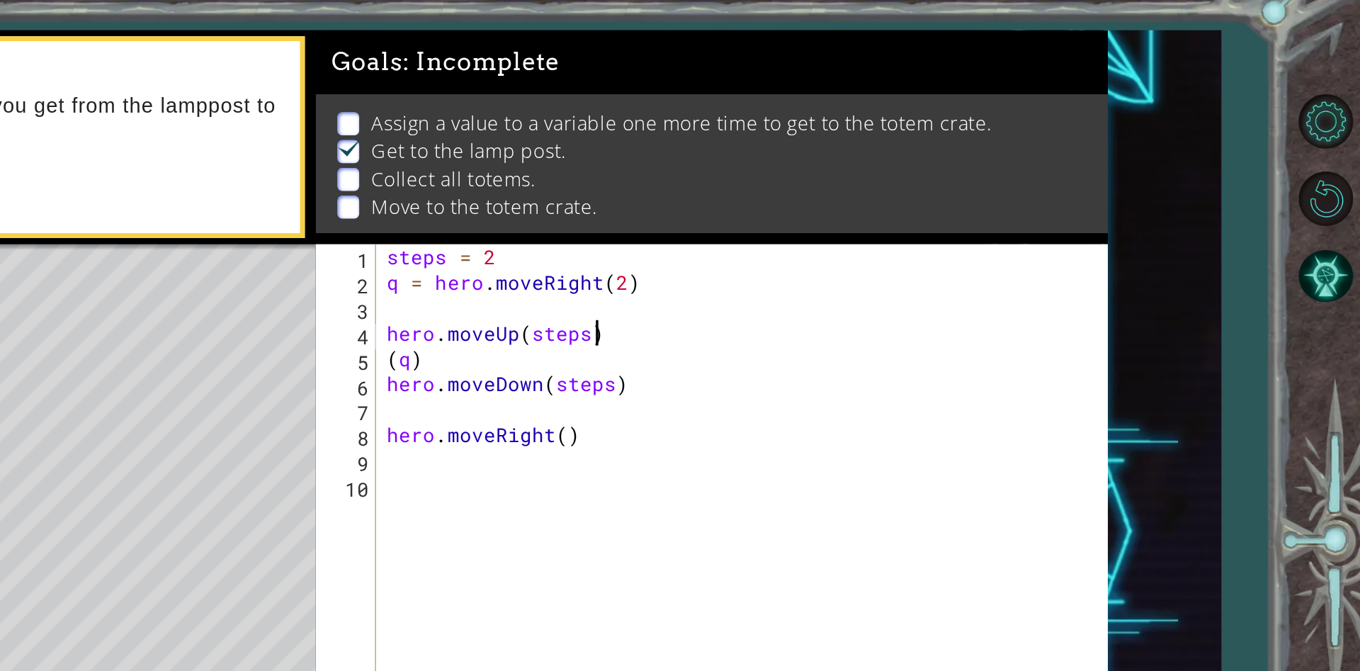
click at [914, 234] on div "steps = 2 q = hero . moveRight ( 2 ) hero . moveUp ( steps ) ( q ) hero . moveD…" at bounding box center [1000, 402] width 429 height 446
type textarea "hero.moveUp(steps)"
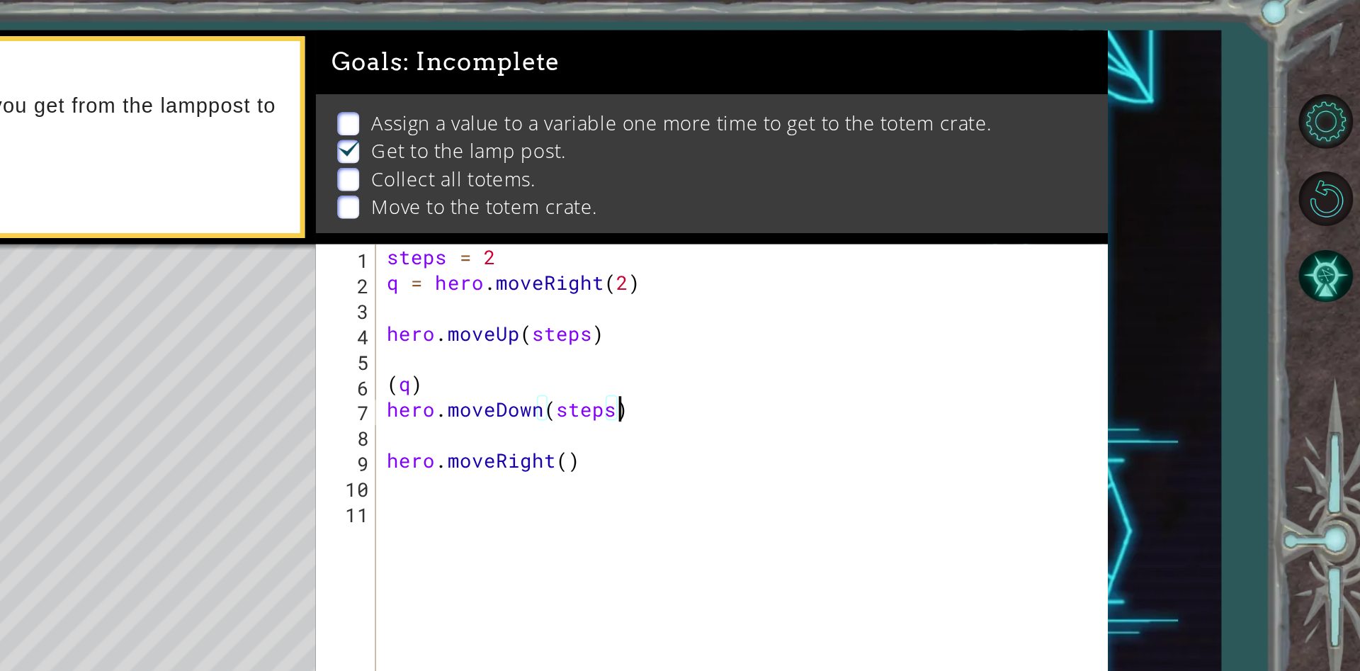
click at [925, 278] on div "steps = 2 q = hero . moveRight ( 2 ) hero . moveUp ( steps ) ( q ) hero . moveD…" at bounding box center [1000, 402] width 429 height 446
type textarea "hero.moveDown(steps)"
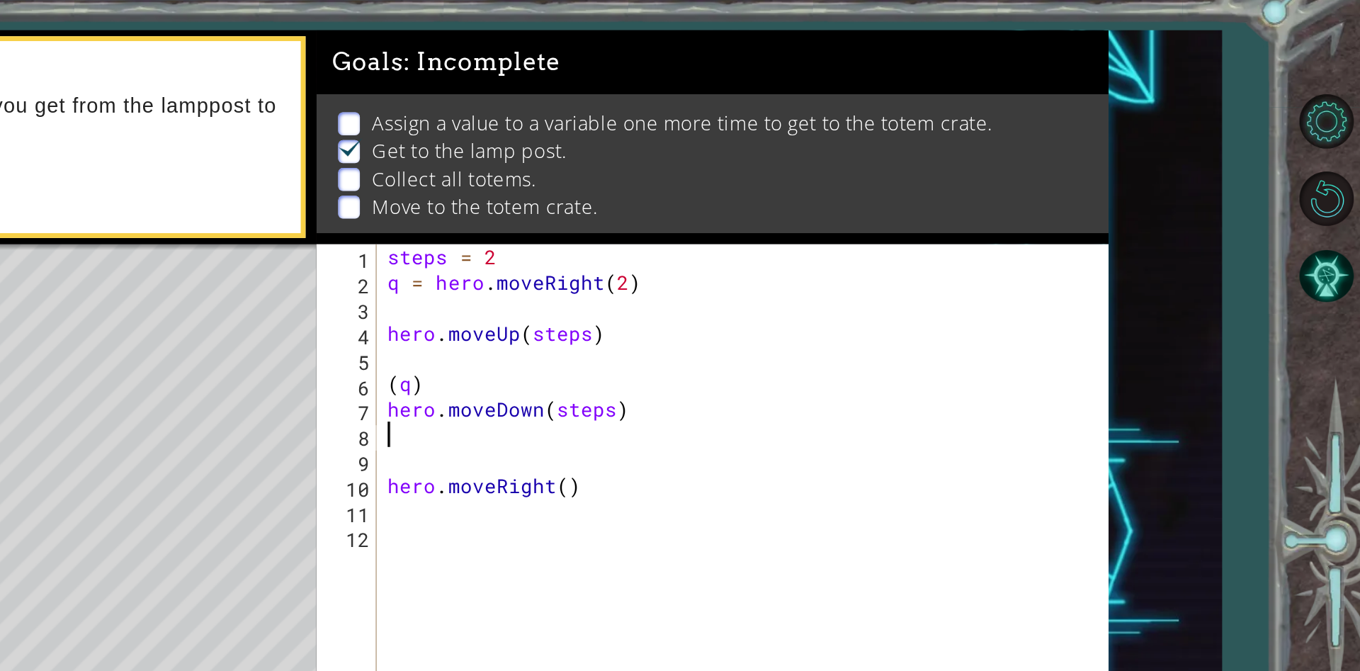
click at [818, 261] on div "steps = 2 q = hero . moveRight ( 2 ) hero . moveUp ( steps ) ( q ) hero . moveD…" at bounding box center [1000, 402] width 429 height 446
type textarea "(q)"
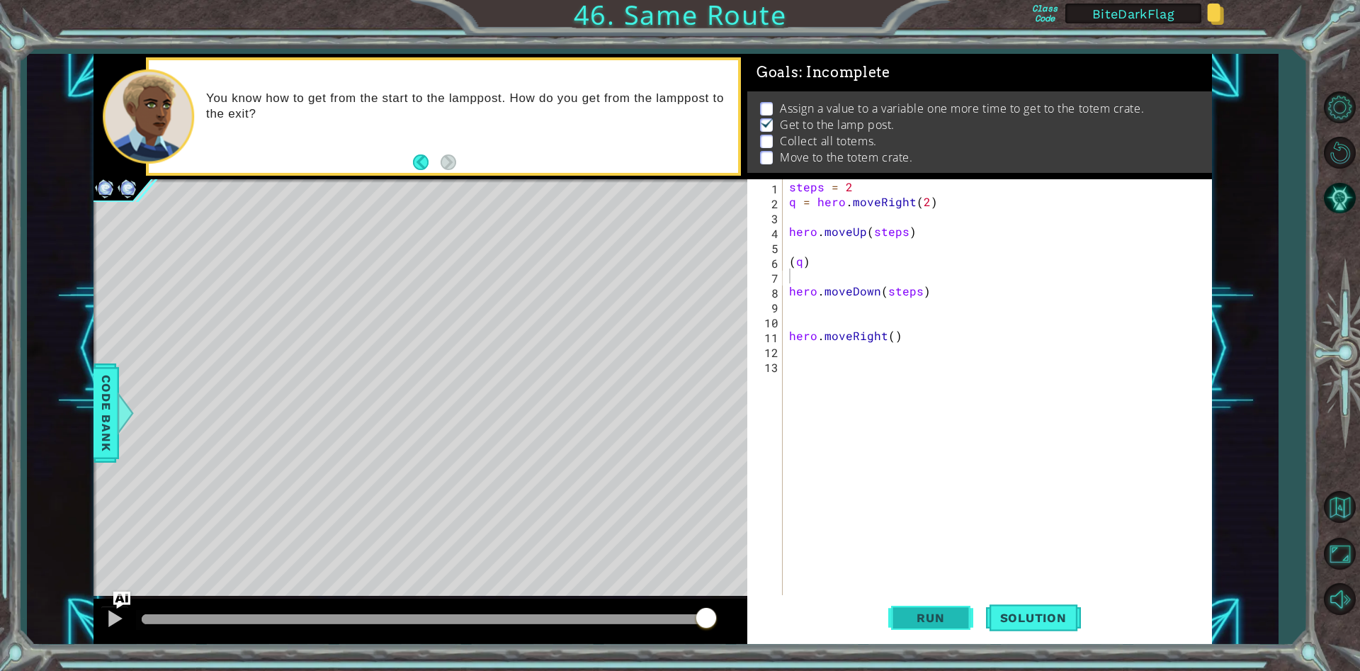
click at [936, 619] on span "Run" at bounding box center [930, 618] width 56 height 14
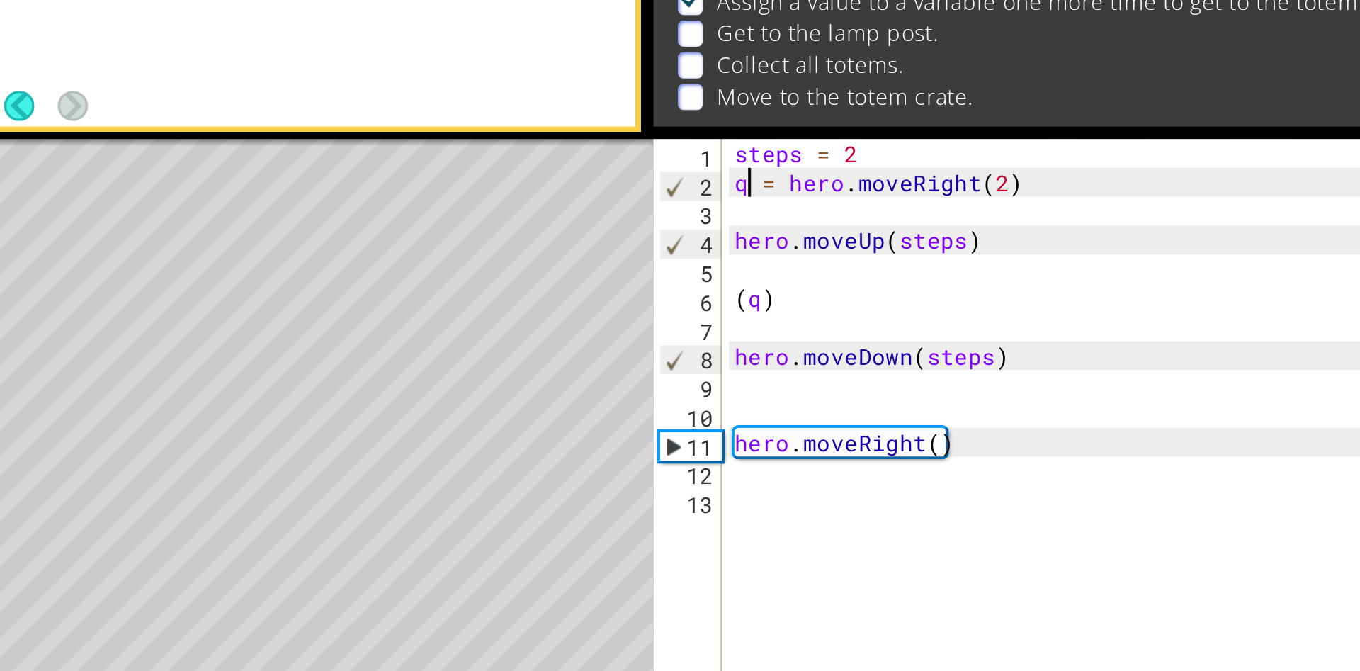
click at [795, 207] on div "steps = 2 q = hero . moveRight ( 2 ) hero . moveUp ( steps ) ( q ) hero . moveD…" at bounding box center [1000, 402] width 429 height 446
type textarea "a = hero.moveRight(2)"
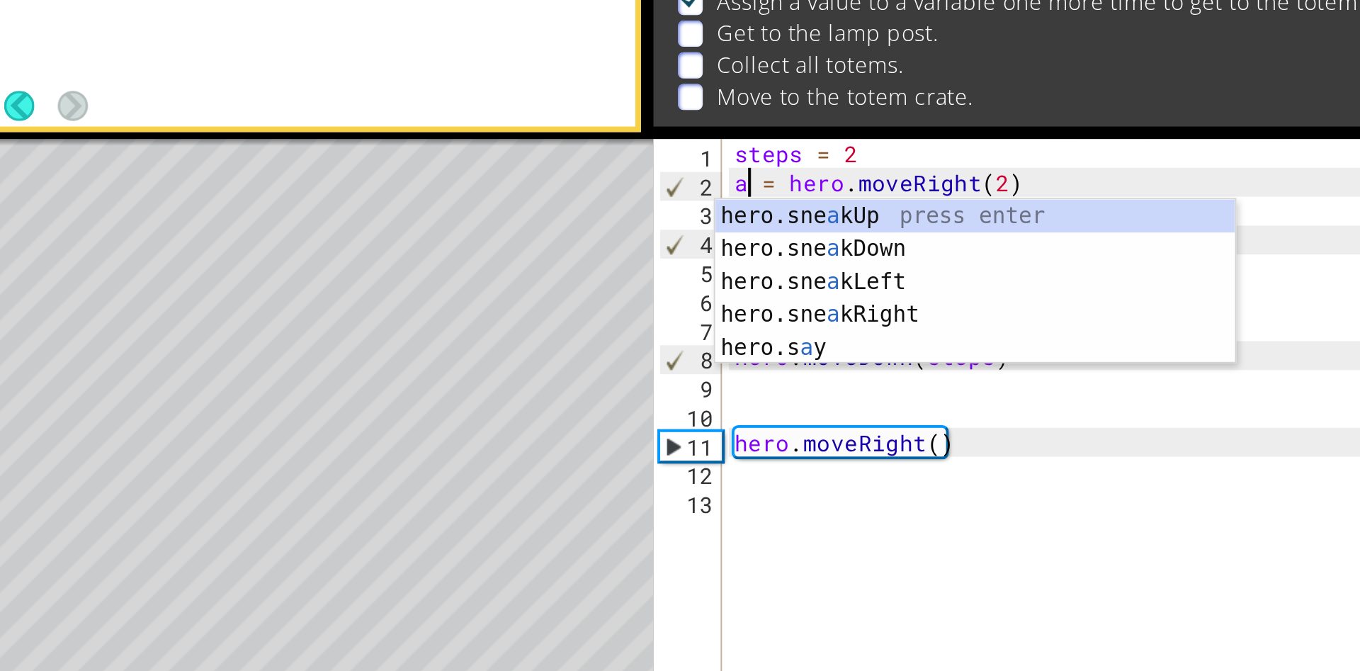
click at [919, 367] on div "steps = 2 a = hero . moveRight ( 2 ) hero . moveUp ( steps ) ( q ) hero . moveD…" at bounding box center [1000, 402] width 429 height 446
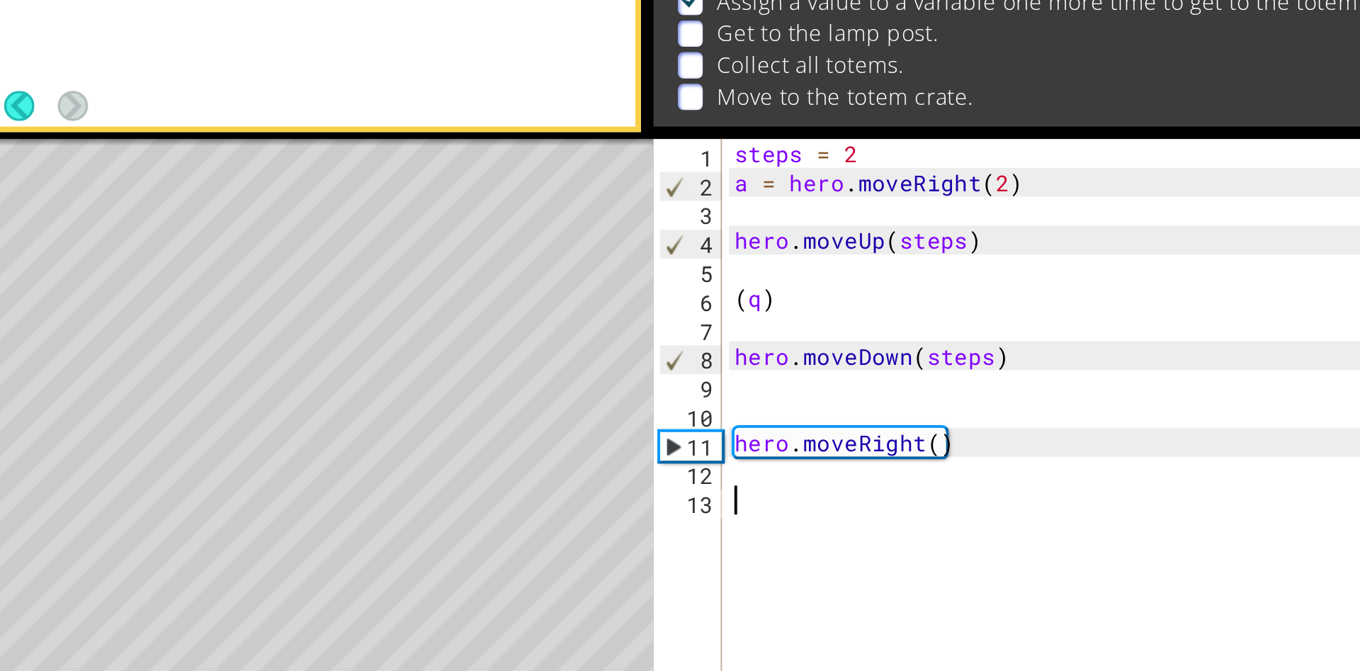
scroll to position [0, 0]
click at [801, 267] on div "steps = 2 a = hero . moveRight ( 2 ) hero . moveUp ( steps ) ( q ) hero . moveD…" at bounding box center [1000, 402] width 429 height 446
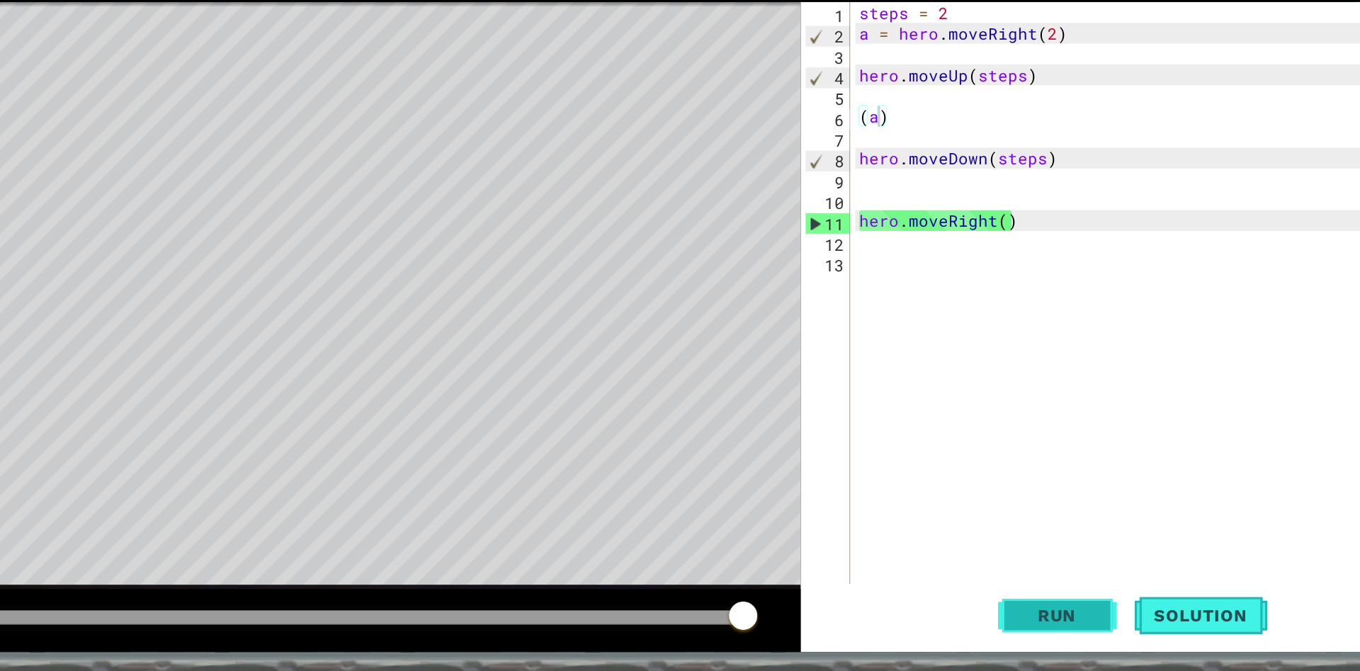
click at [952, 638] on button "Run" at bounding box center [930, 618] width 85 height 47
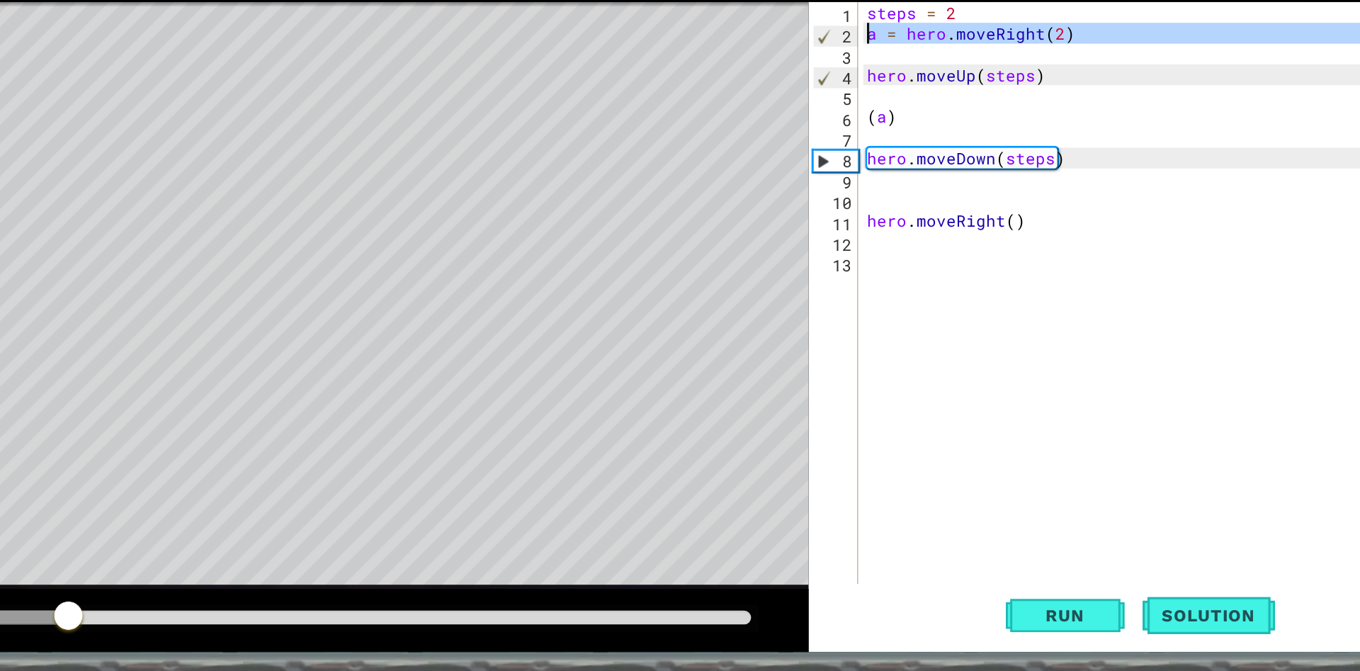
drag, startPoint x: 943, startPoint y: 210, endPoint x: 788, endPoint y: 205, distance: 154.5
click at [788, 205] on div "steps = 2 a = hero . moveRight ( 2 ) hero . moveUp ( steps ) ( a ) hero . moveD…" at bounding box center [1000, 402] width 429 height 446
type textarea "a = hero.moveRight(2)"
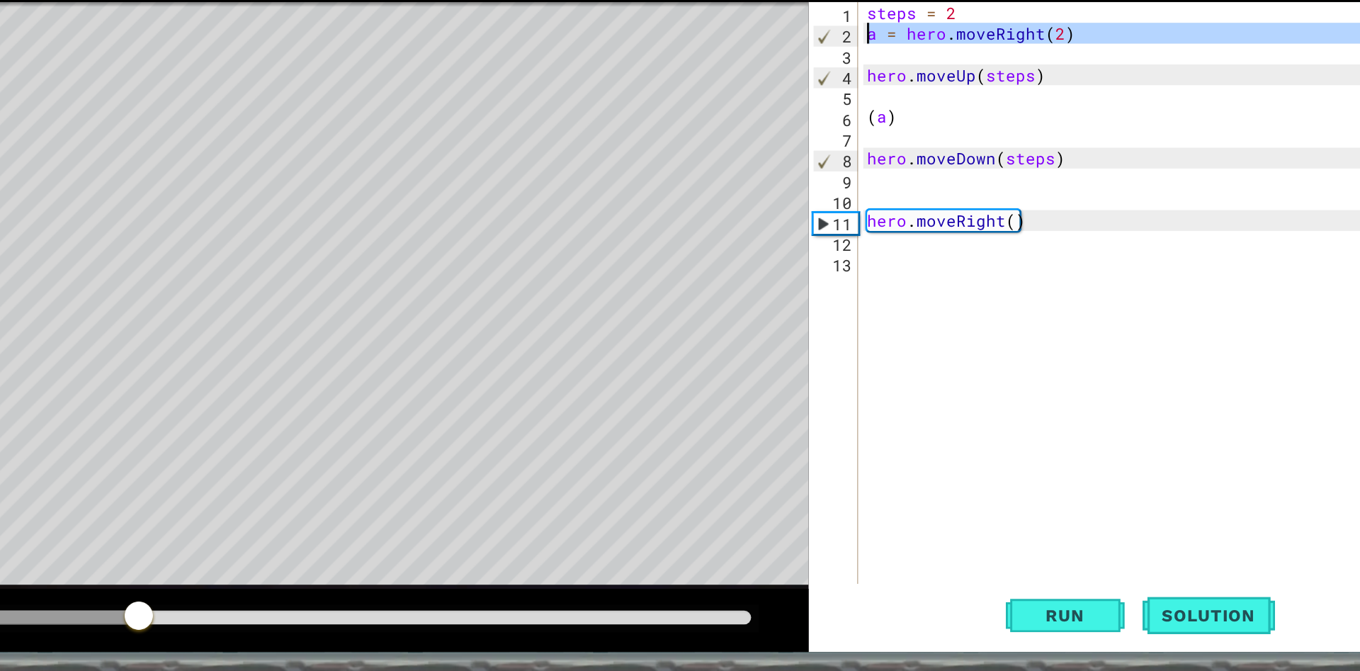
click at [794, 249] on div "steps = 2 a = hero . moveRight ( 2 ) hero . moveUp ( steps ) ( a ) hero . moveD…" at bounding box center [1000, 402] width 429 height 446
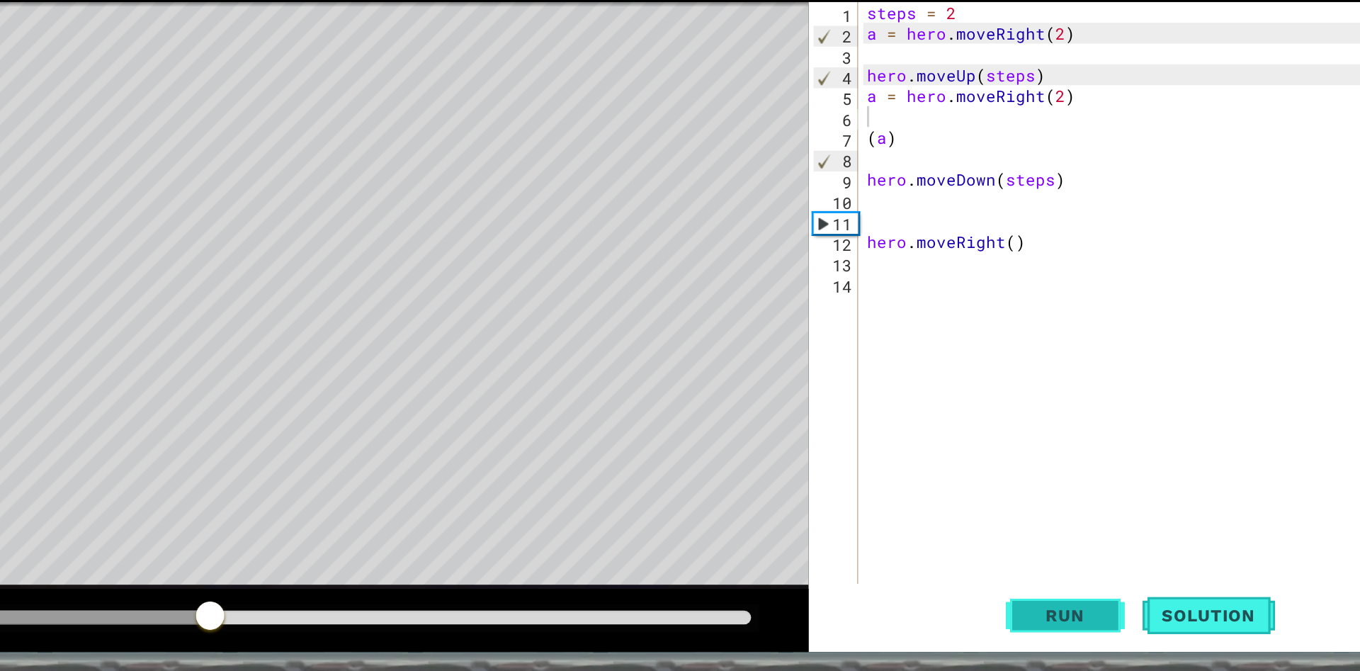
click at [947, 601] on button "Run" at bounding box center [930, 618] width 85 height 47
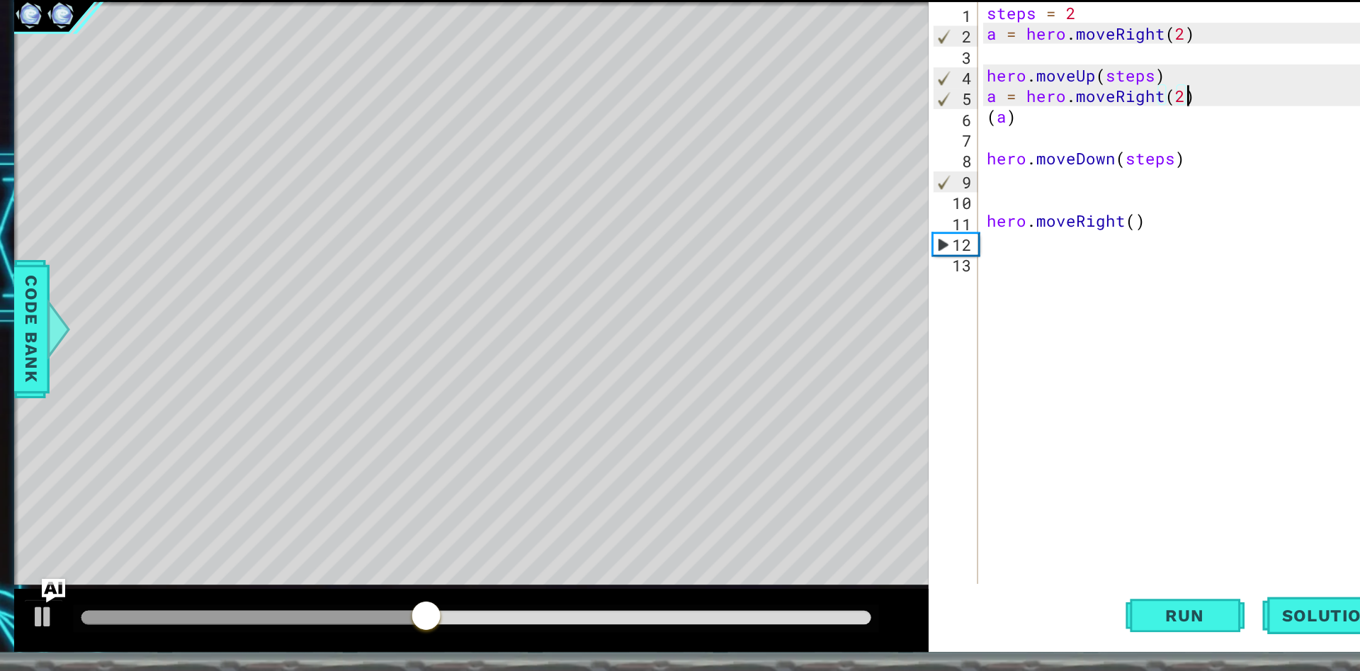
click at [914, 230] on div "steps = 2 a = hero . moveRight ( 2 ) hero . moveUp ( steps ) a = hero . moveRig…" at bounding box center [1000, 402] width 429 height 446
type textarea "hero.moveUp(steps)"
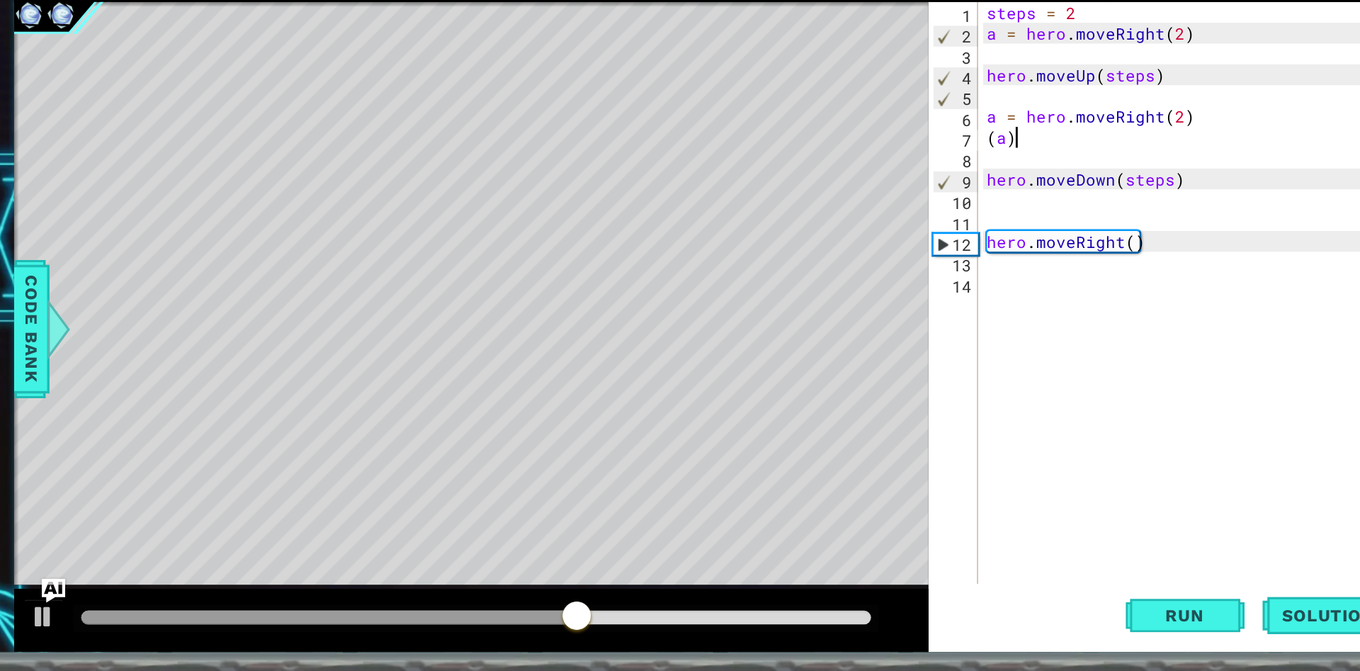
click at [809, 276] on div "steps = 2 a = hero . moveRight ( 2 ) hero . moveUp ( steps ) a = hero . moveRig…" at bounding box center [1000, 402] width 429 height 446
click at [921, 612] on span "Run" at bounding box center [930, 618] width 56 height 14
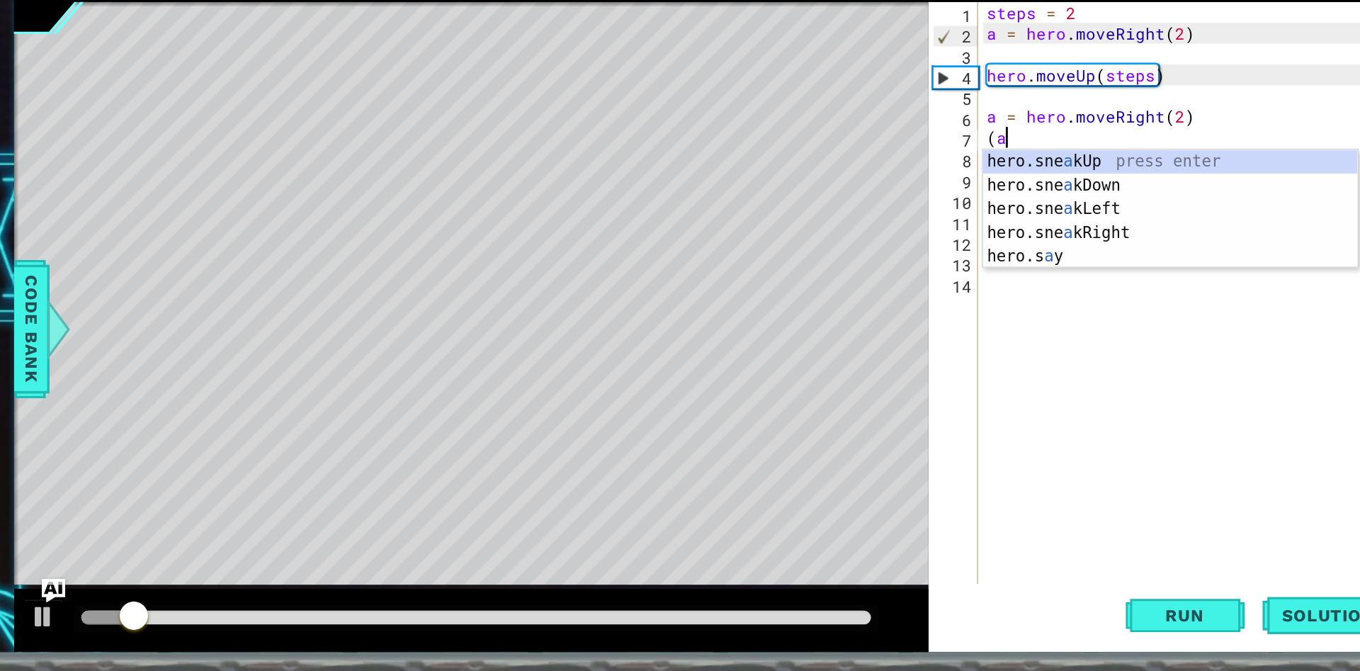
type textarea "("
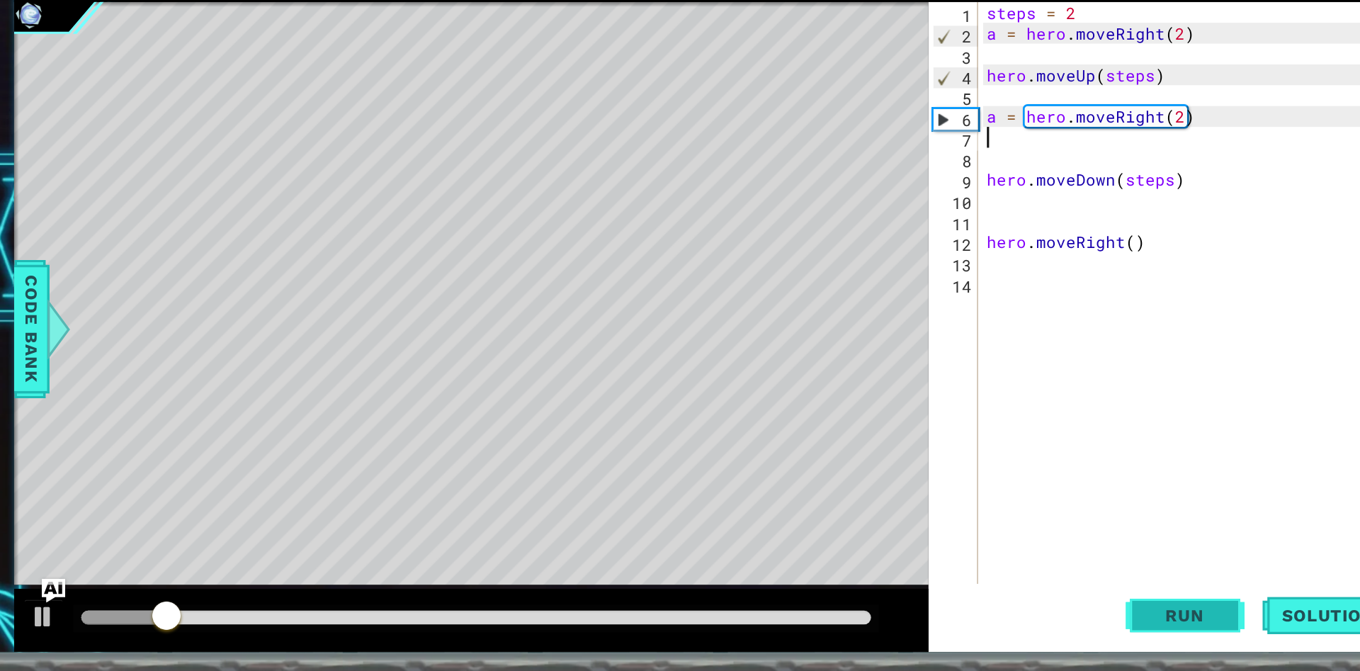
click at [902, 618] on span "Run" at bounding box center [930, 618] width 56 height 14
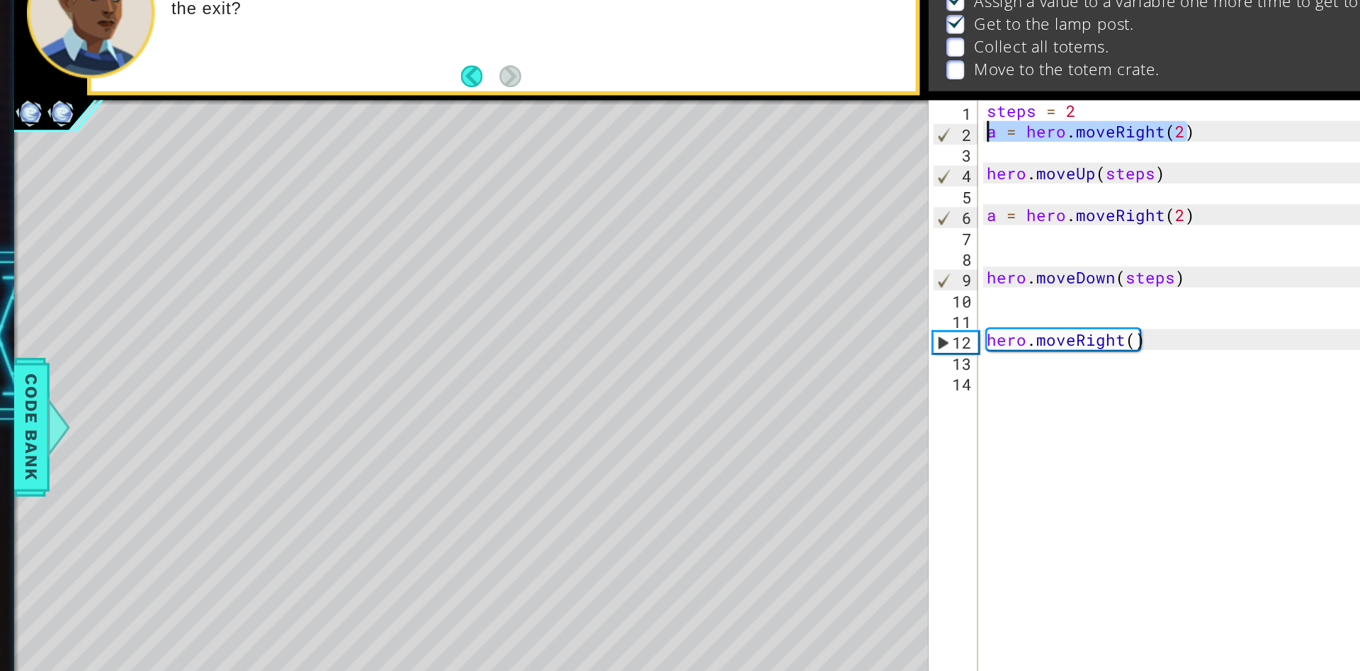
drag, startPoint x: 941, startPoint y: 205, endPoint x: 788, endPoint y: 206, distance: 153.0
click at [788, 206] on div "steps = 2 a = hero . moveRight ( 2 ) hero . moveUp ( steps ) a = hero . moveRig…" at bounding box center [1000, 402] width 429 height 446
type textarea "a = hero.moveRight(2)"
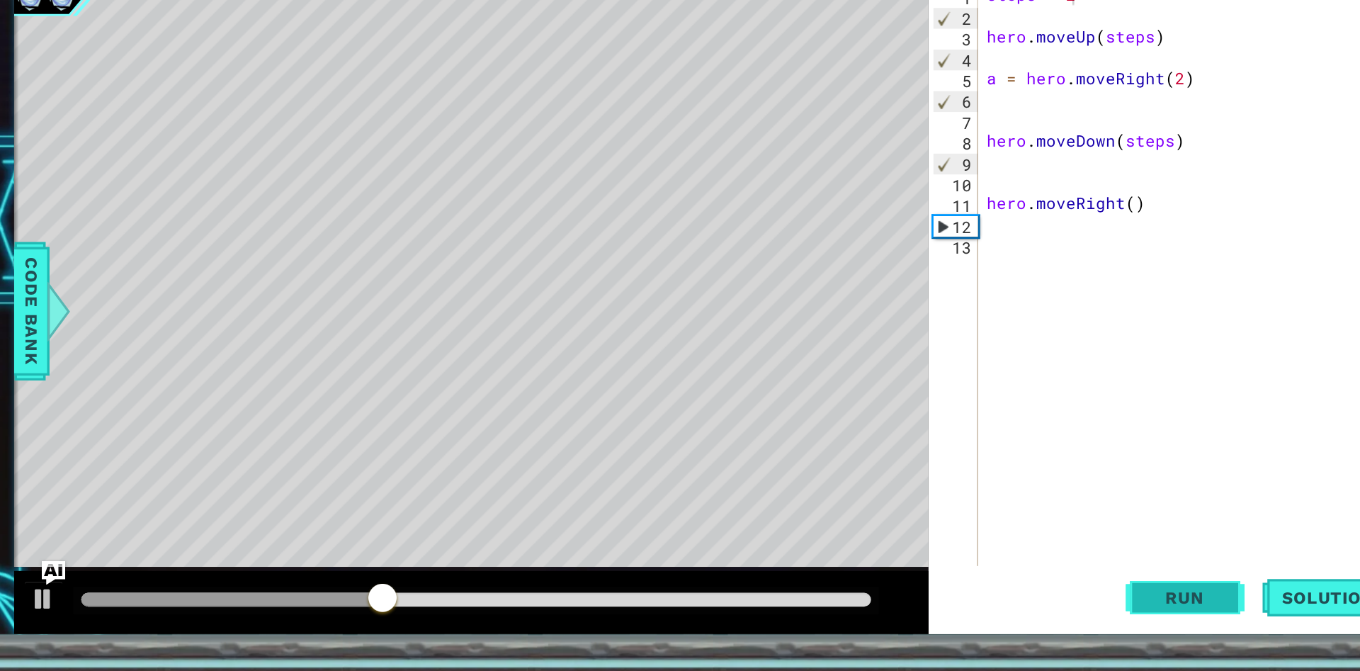
click at [914, 609] on button "Run" at bounding box center [930, 618] width 85 height 47
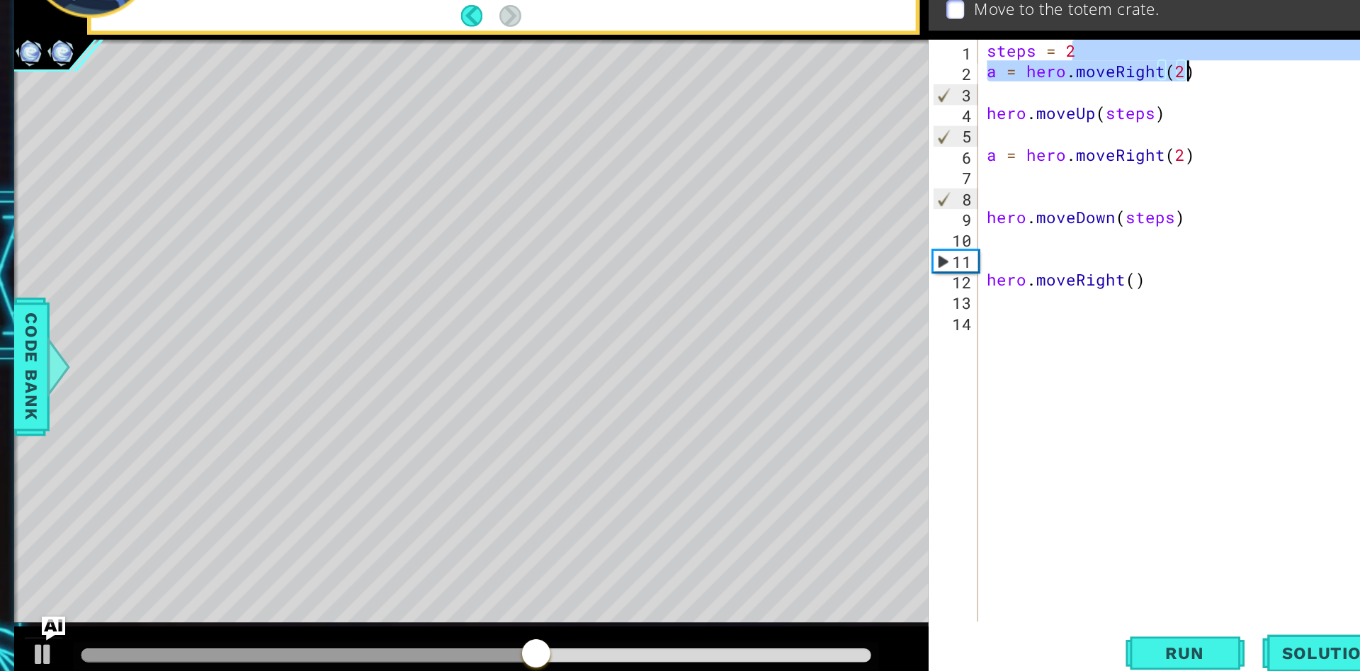
type textarea "a = hero.moveRight(2)"
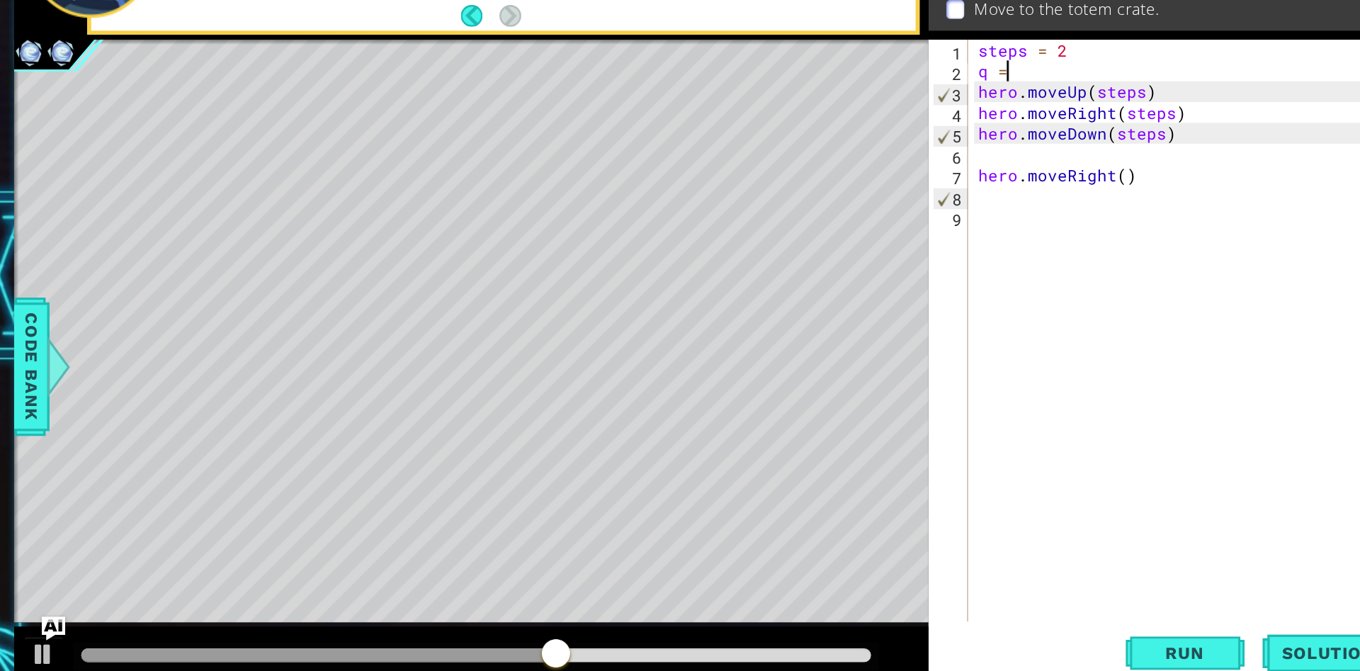
type textarea "q"
type textarea "steps = 2"
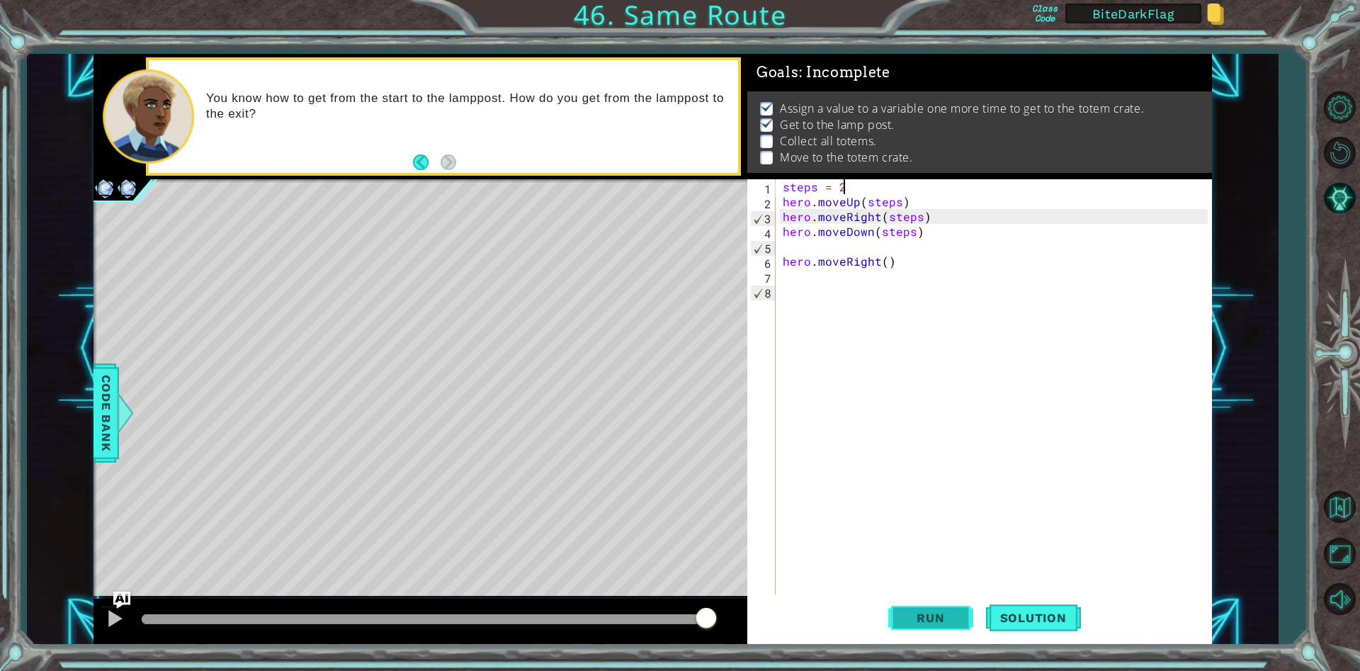
click at [934, 628] on button "Run" at bounding box center [930, 618] width 85 height 47
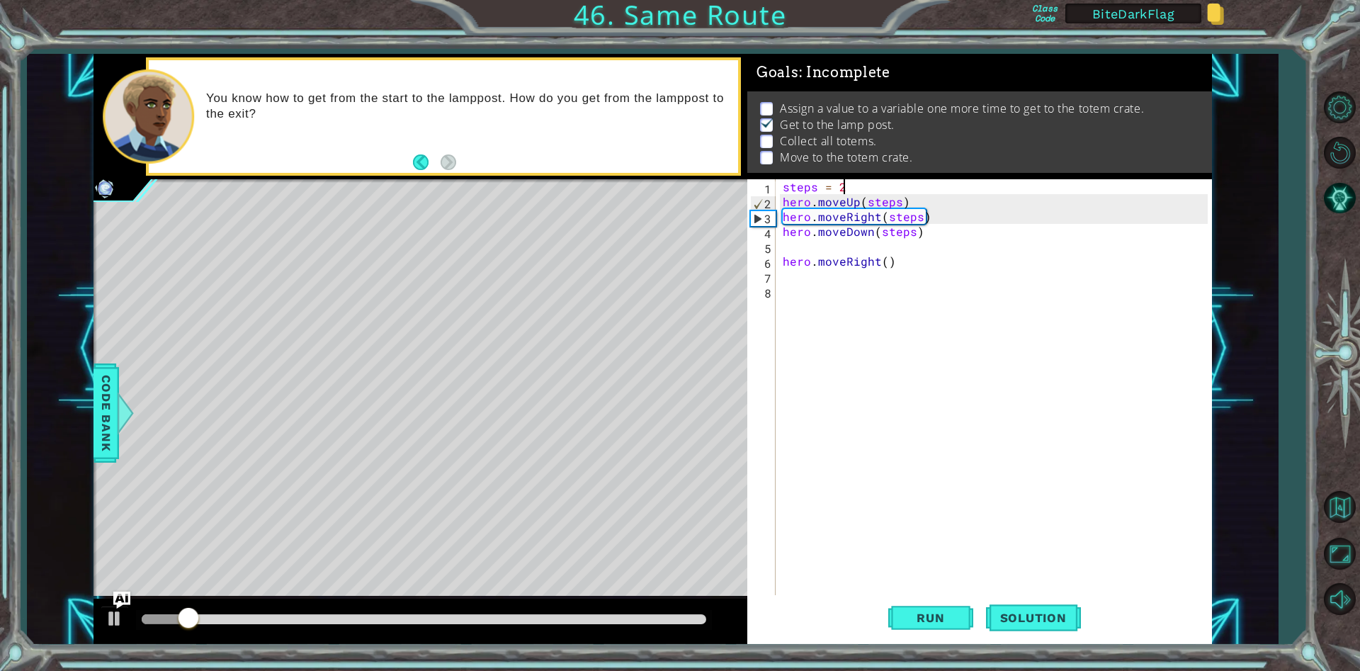
click at [783, 274] on div "steps = 2 hero . moveUp ( steps ) hero . moveRight ( steps ) hero . moveDown ( …" at bounding box center [997, 402] width 435 height 446
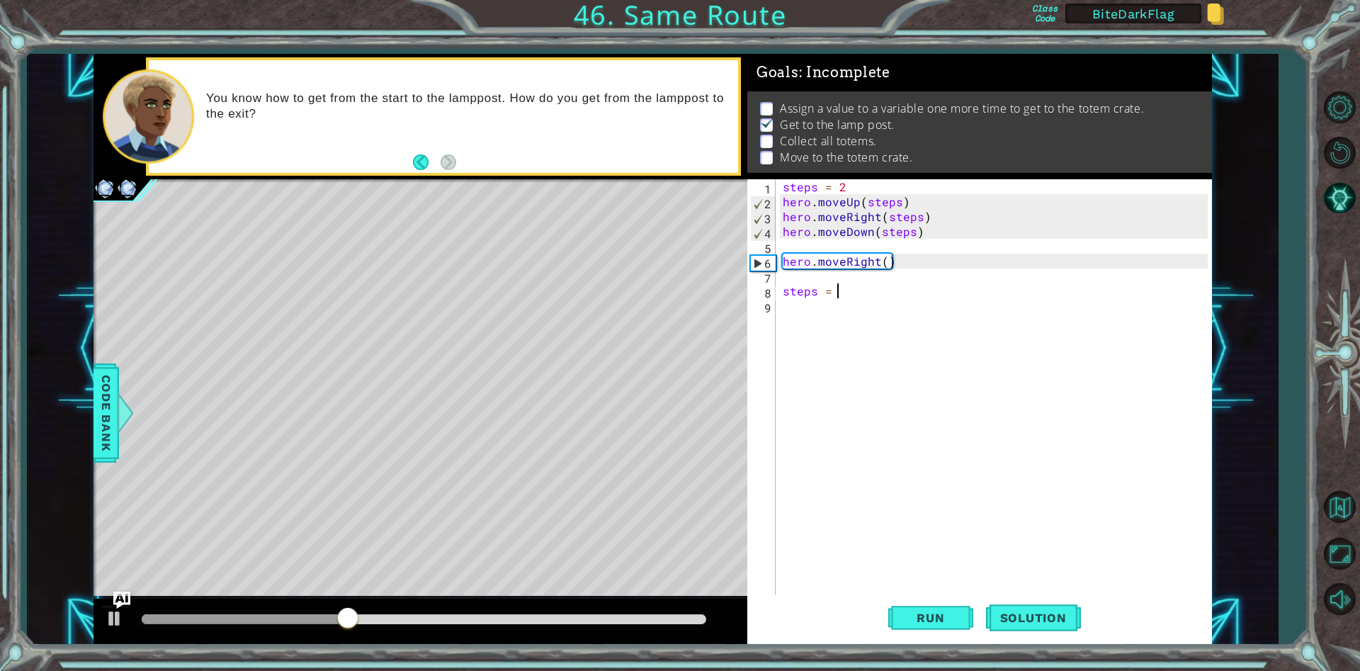
type textarea "steps = 3"
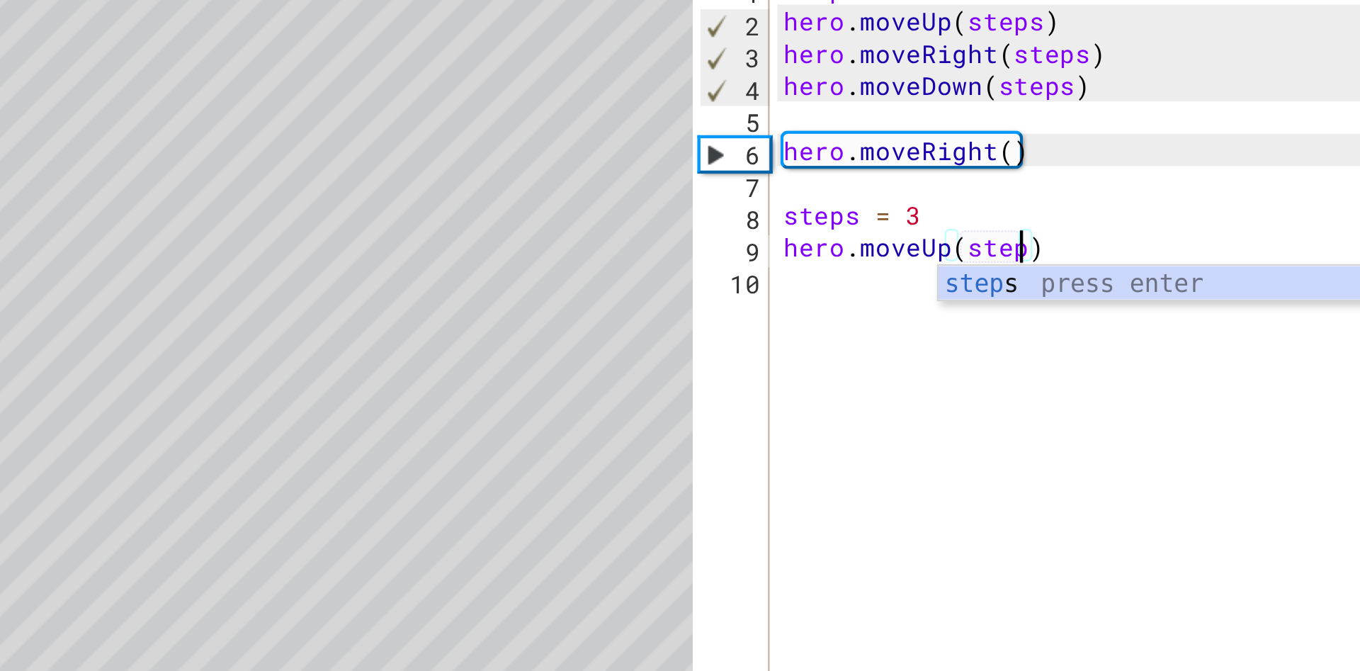
type textarea "hero.moveUp(steps)"
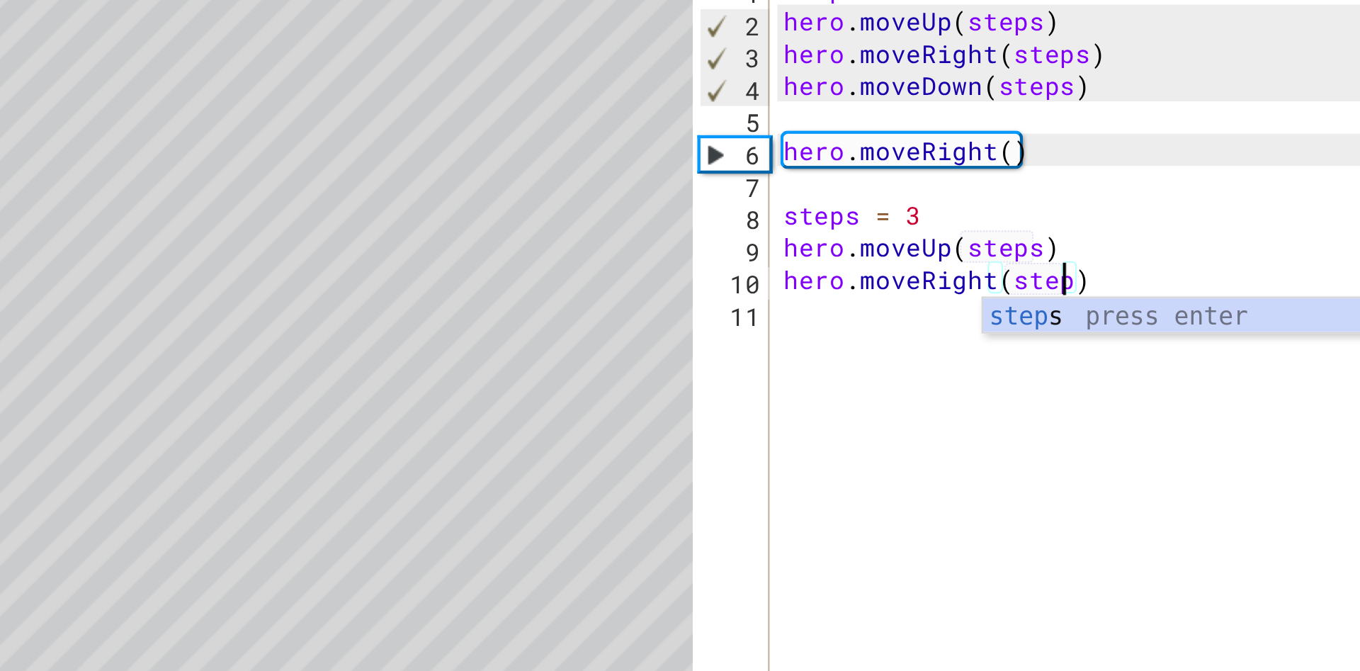
scroll to position [0, 8]
type textarea "hero.moveRight(steps)"
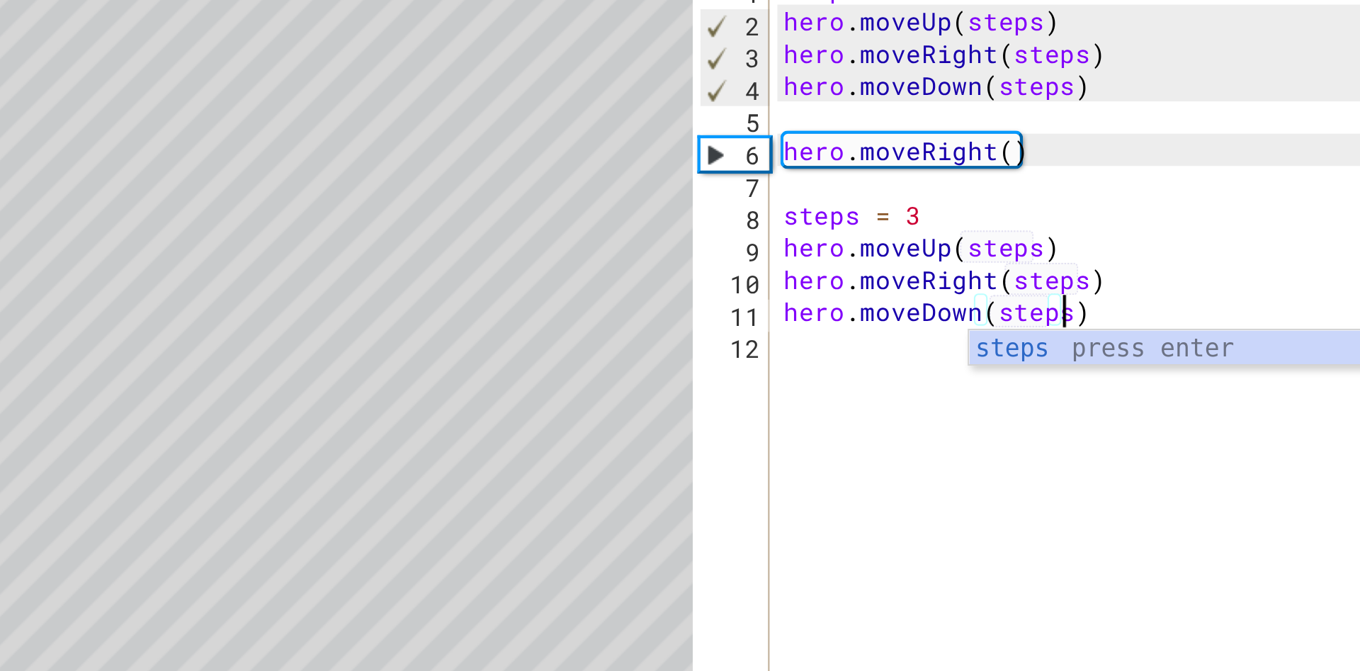
scroll to position [0, 8]
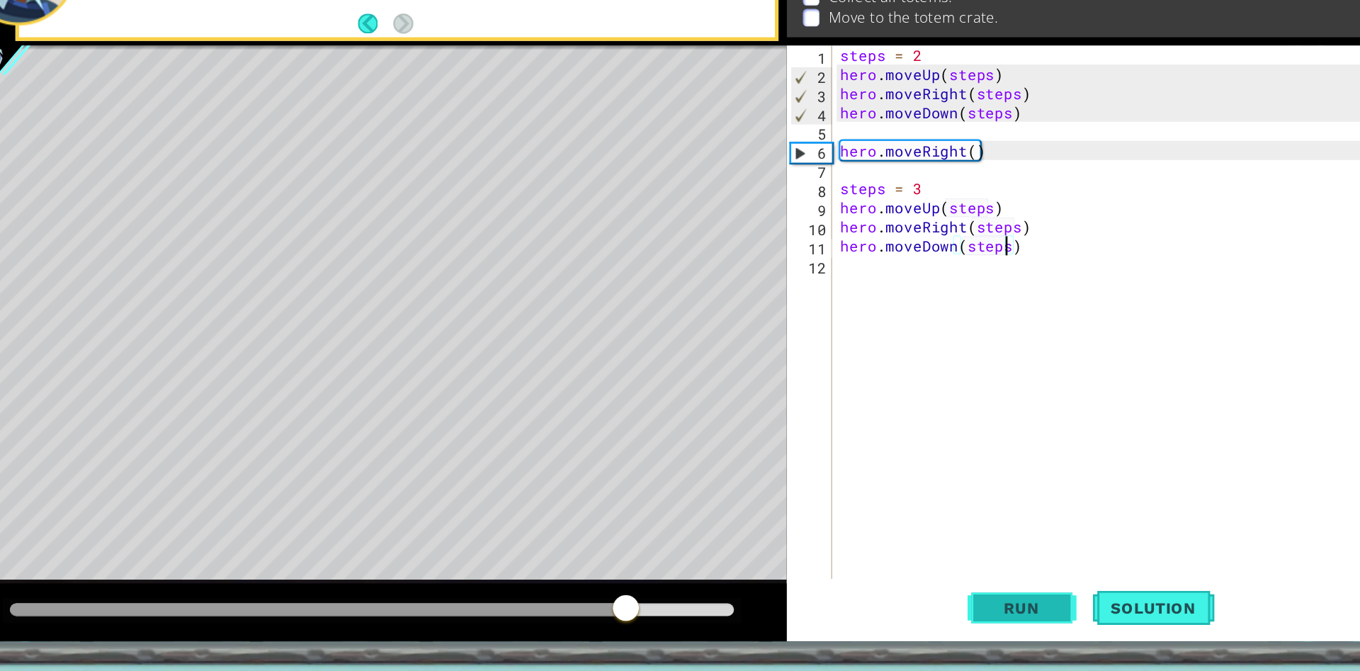
type textarea "hero.moveDown(steps)"
click at [946, 616] on span "Run" at bounding box center [930, 618] width 56 height 14
